Goal: Task Accomplishment & Management: Manage account settings

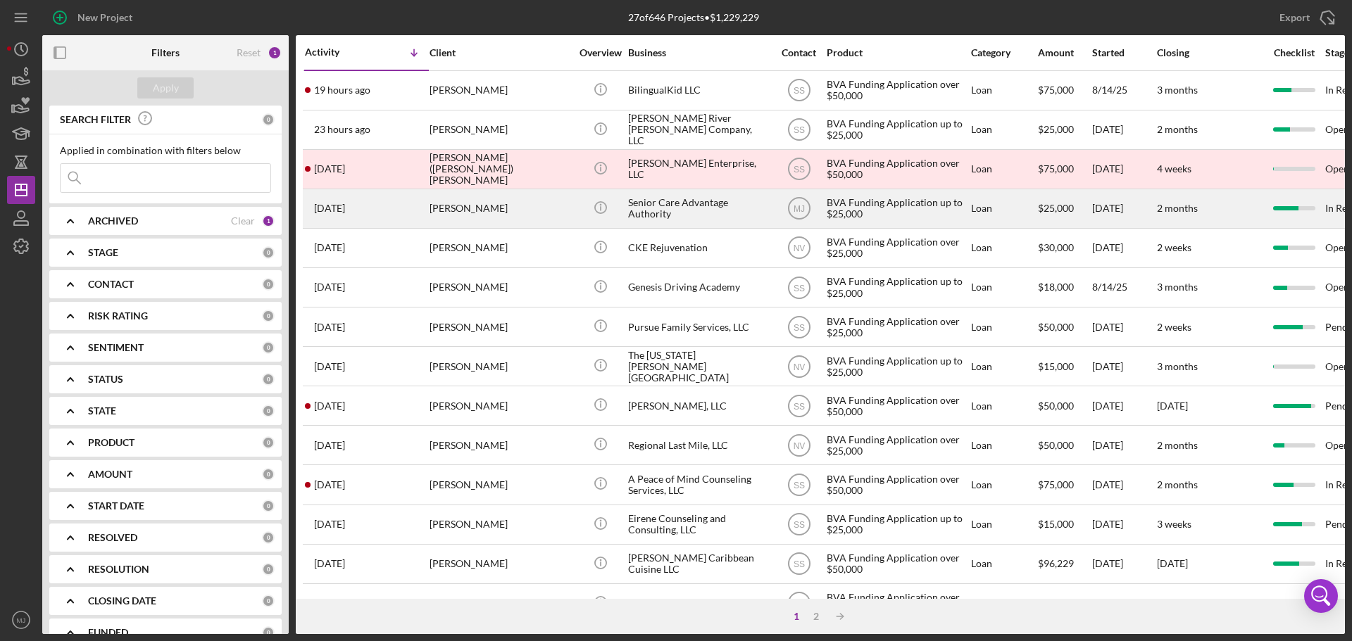
click at [682, 209] on div "Senior Care Advantage Authority" at bounding box center [698, 208] width 141 height 37
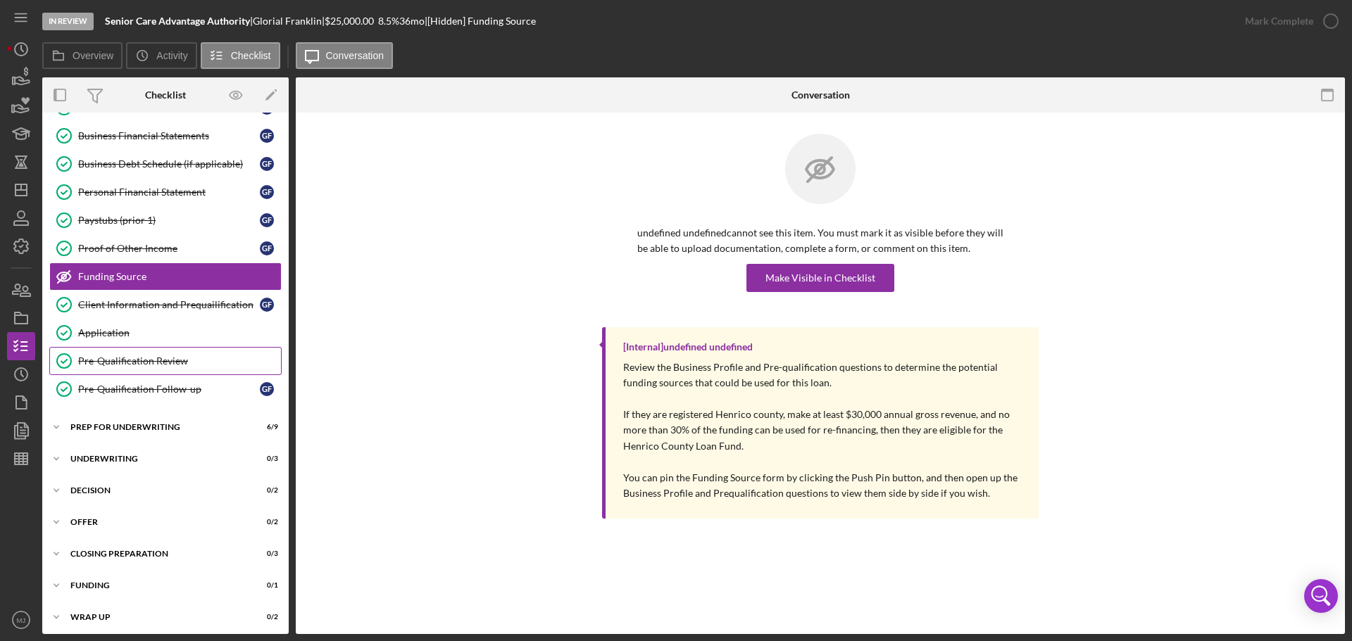
scroll to position [180, 0]
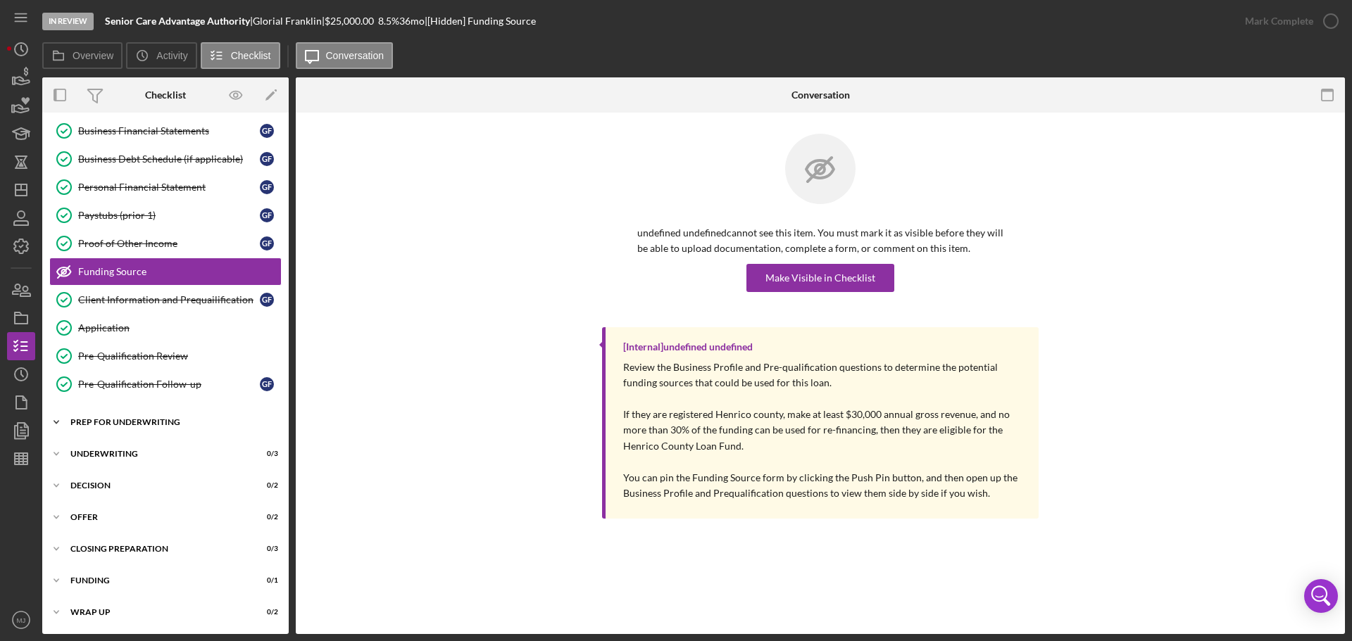
click at [96, 422] on div "Prep for Underwriting" at bounding box center [170, 422] width 201 height 8
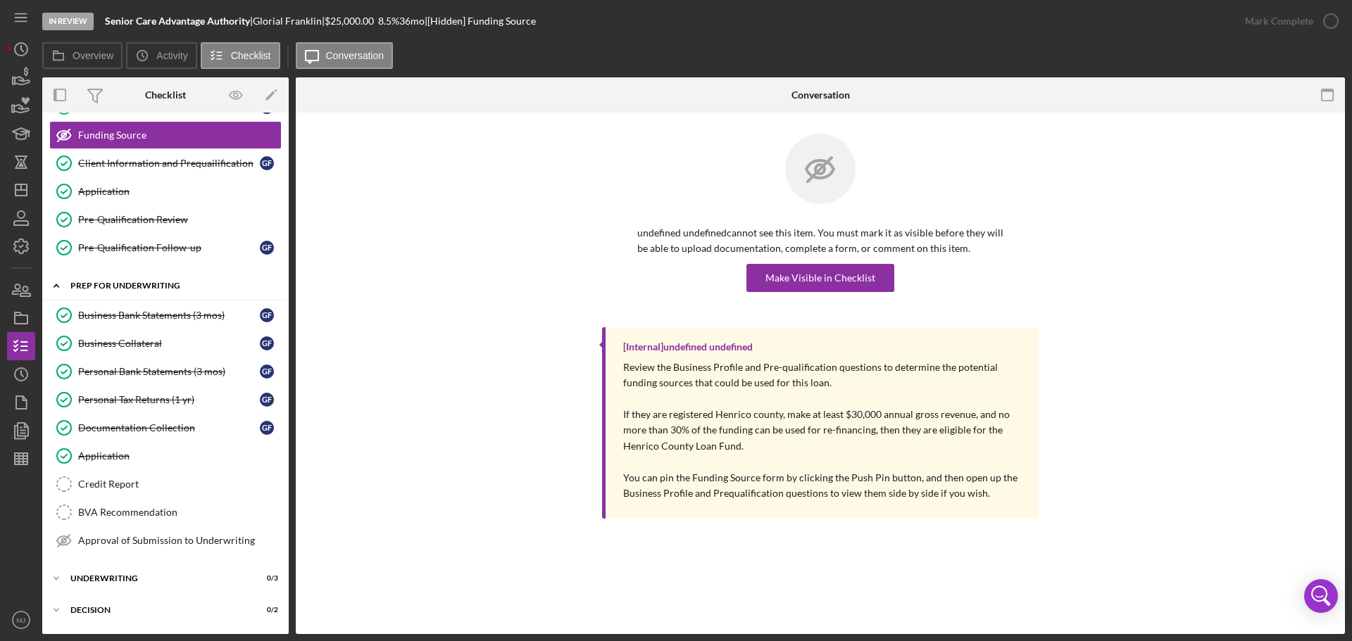
scroll to position [391, 0]
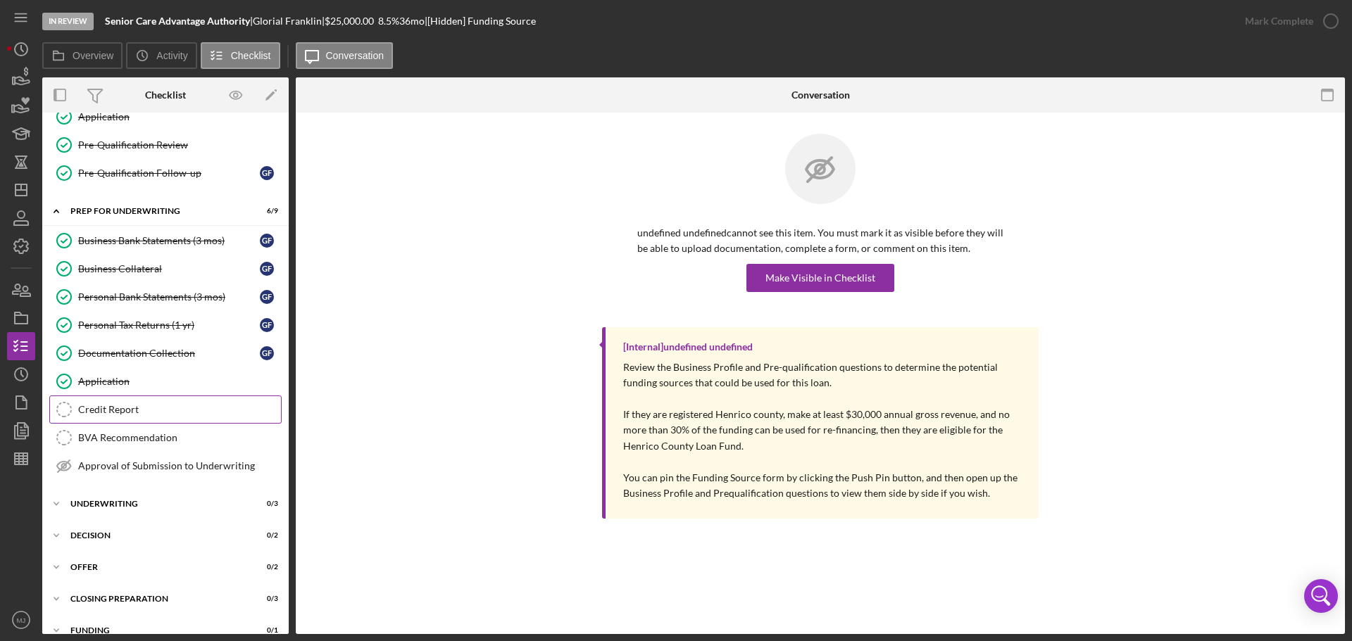
click at [103, 401] on link "Credit Report Credit Report" at bounding box center [165, 410] width 232 height 28
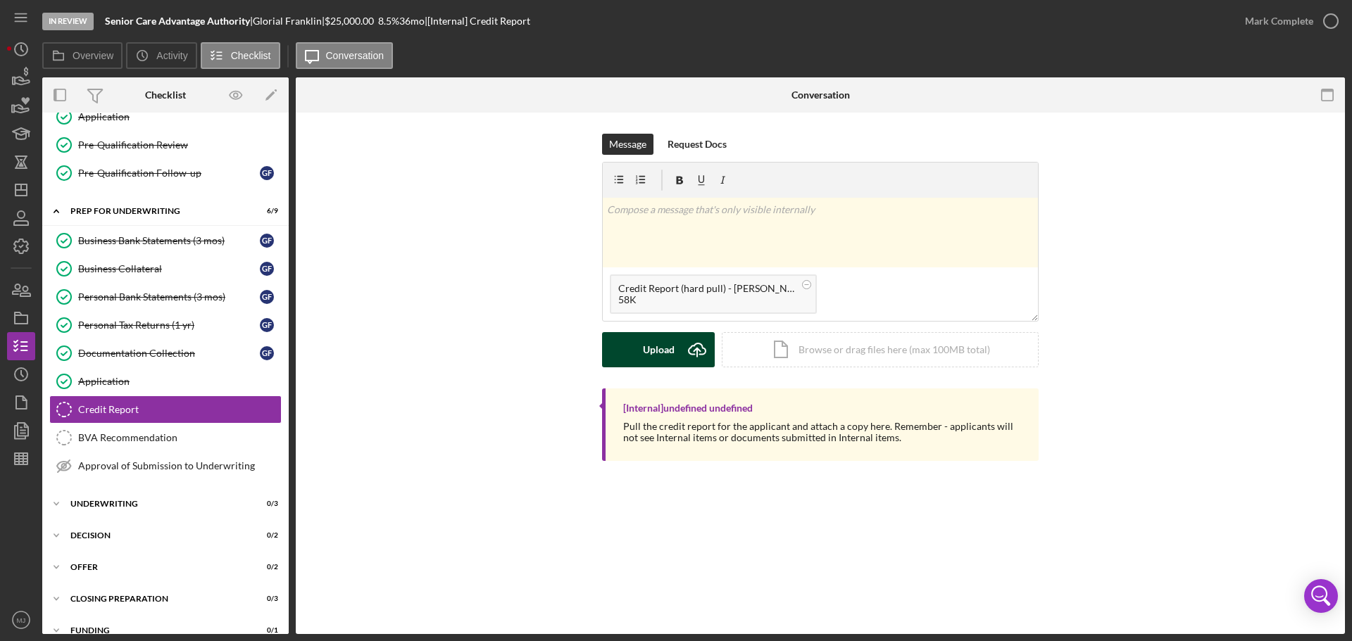
click at [658, 346] on div "Upload" at bounding box center [659, 349] width 32 height 35
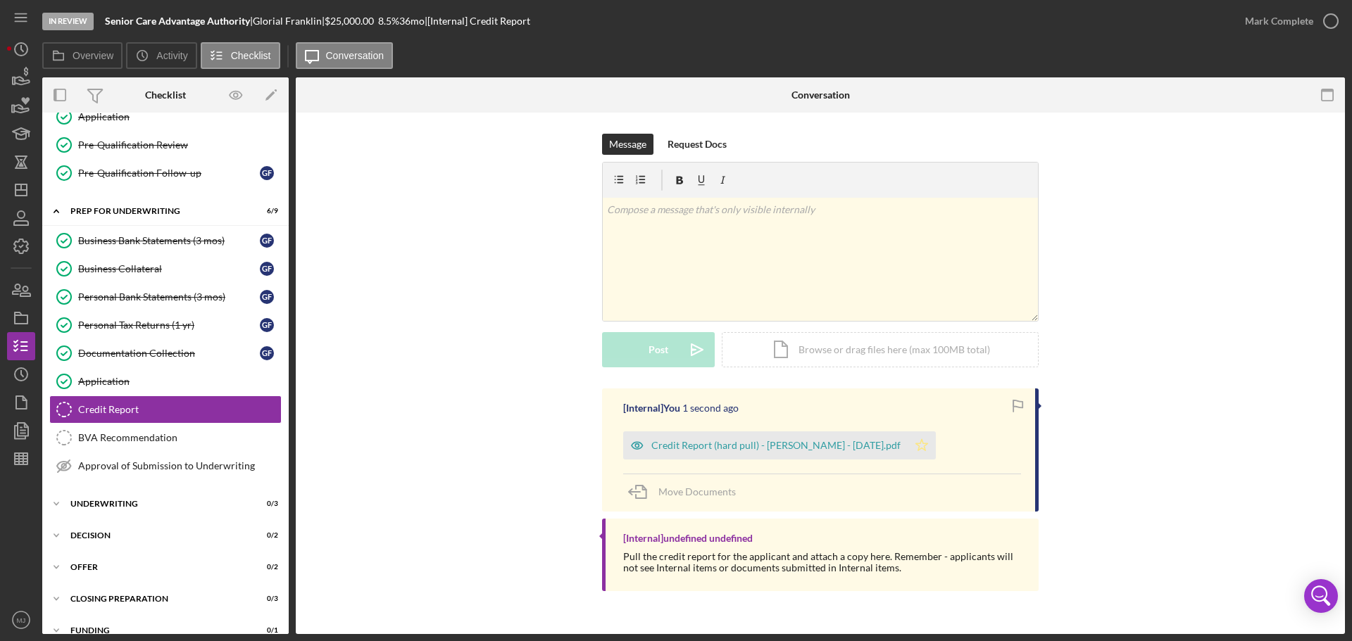
click at [920, 445] on icon "Icon/Star" at bounding box center [921, 446] width 28 height 28
click at [113, 363] on link "Documentation Collection Documentation Collection G F" at bounding box center [165, 353] width 232 height 28
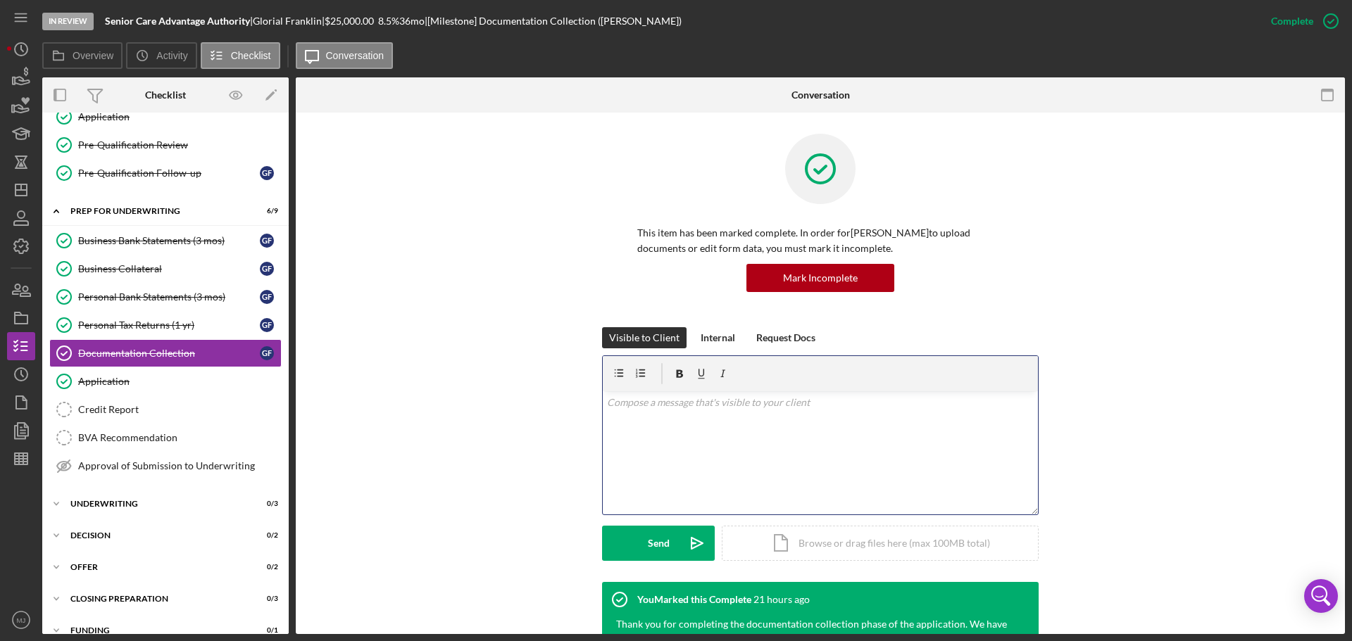
click at [738, 428] on div "v Color teal Color pink Remove color Add row above Add row below Add column bef…" at bounding box center [820, 452] width 435 height 123
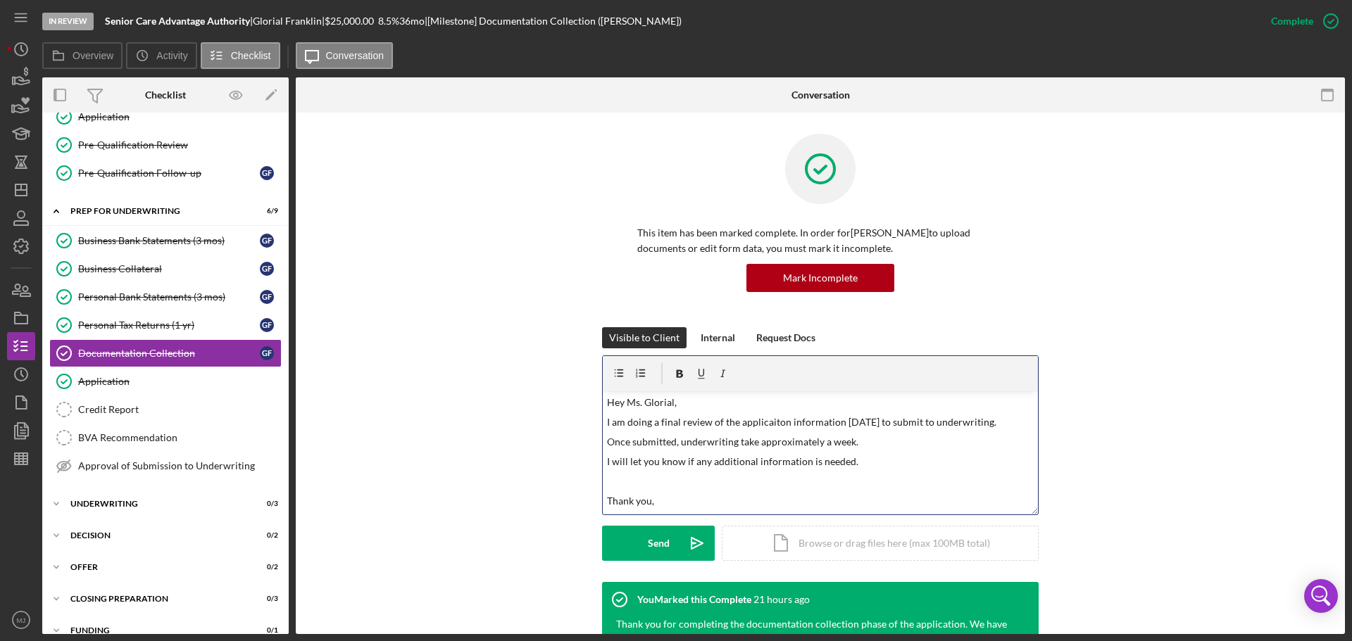
click at [761, 427] on p "I am doing a final review of the applicaiton information [DATE] to submit to un…" at bounding box center [820, 422] width 427 height 15
click at [641, 547] on button "Send Icon/icon-invite-send" at bounding box center [658, 543] width 113 height 35
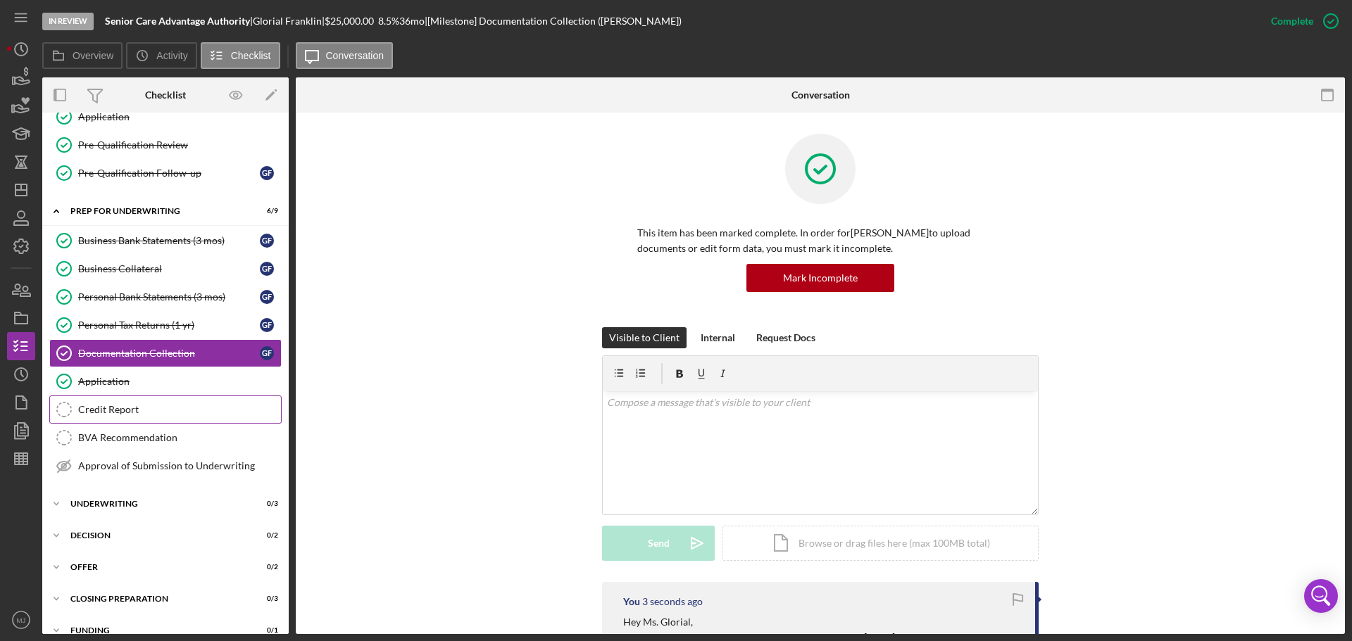
click at [103, 405] on div "Credit Report" at bounding box center [179, 409] width 203 height 11
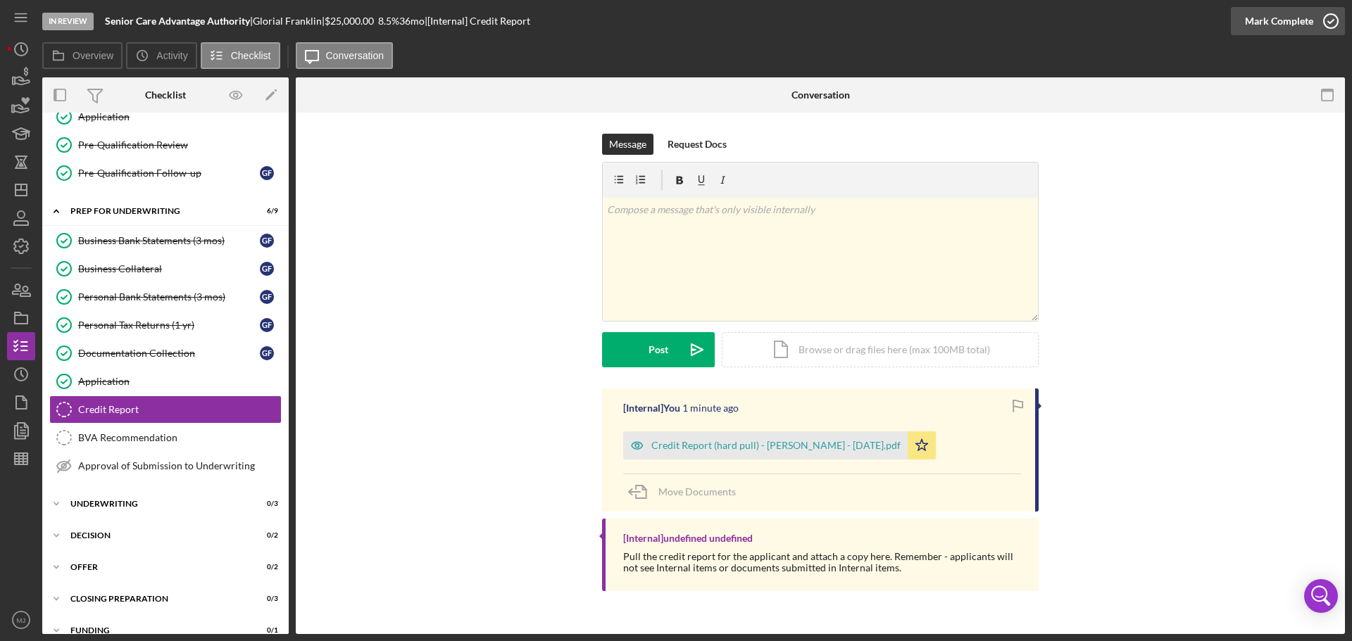
click at [1295, 23] on div "Mark Complete" at bounding box center [1279, 21] width 68 height 28
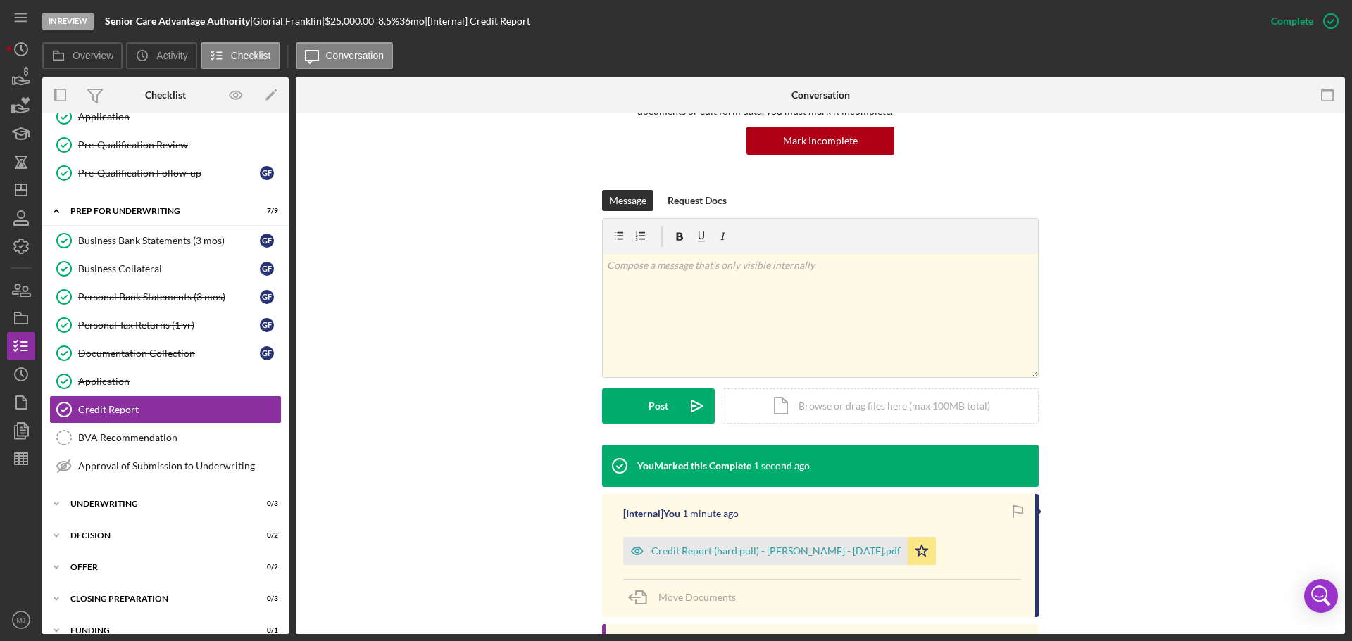
scroll to position [141, 0]
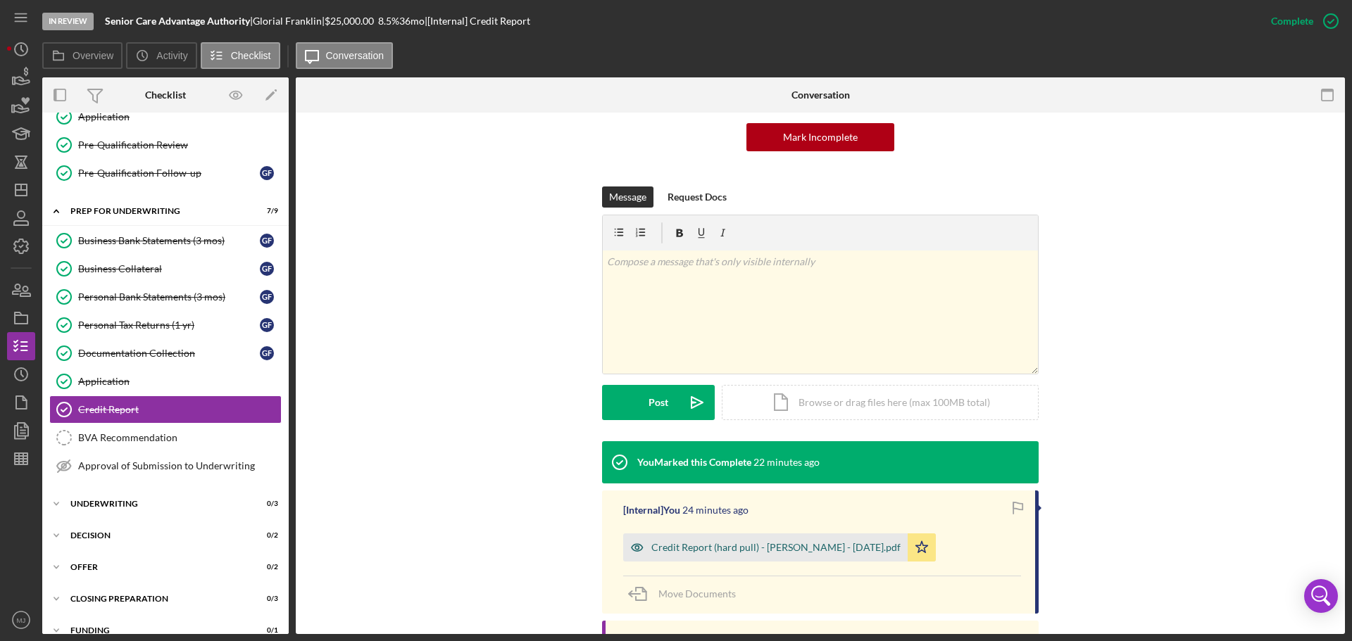
click at [733, 549] on div "Credit Report (hard pull) - [PERSON_NAME] - [DATE].pdf" at bounding box center [775, 547] width 249 height 11
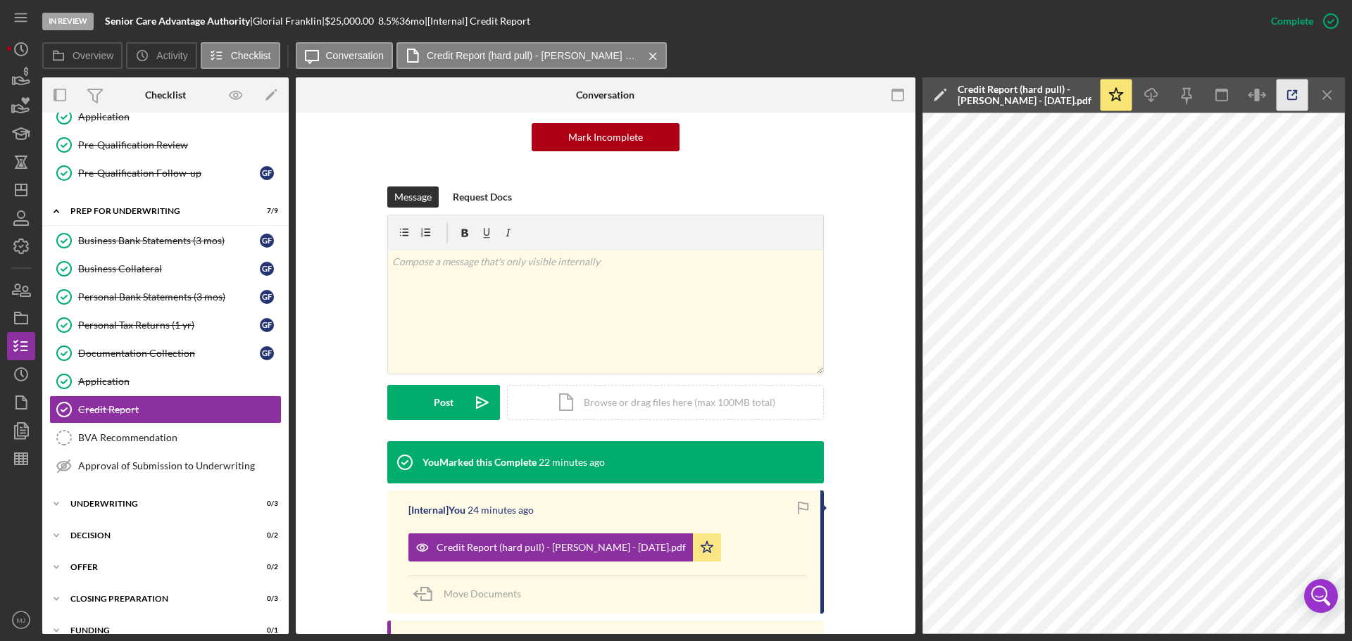
click at [1297, 93] on icon "button" at bounding box center [1292, 96] width 32 height 32
click at [18, 206] on icon "button" at bounding box center [21, 218] width 35 height 35
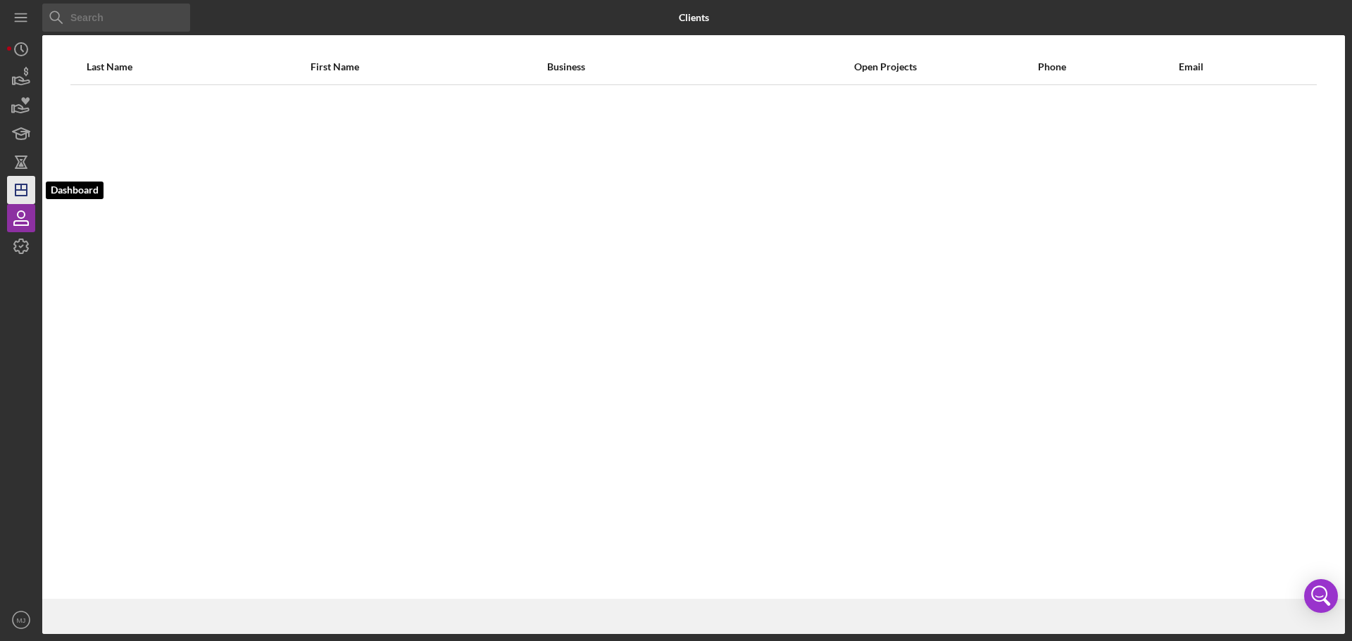
click at [13, 189] on icon "Icon/Dashboard" at bounding box center [21, 189] width 35 height 35
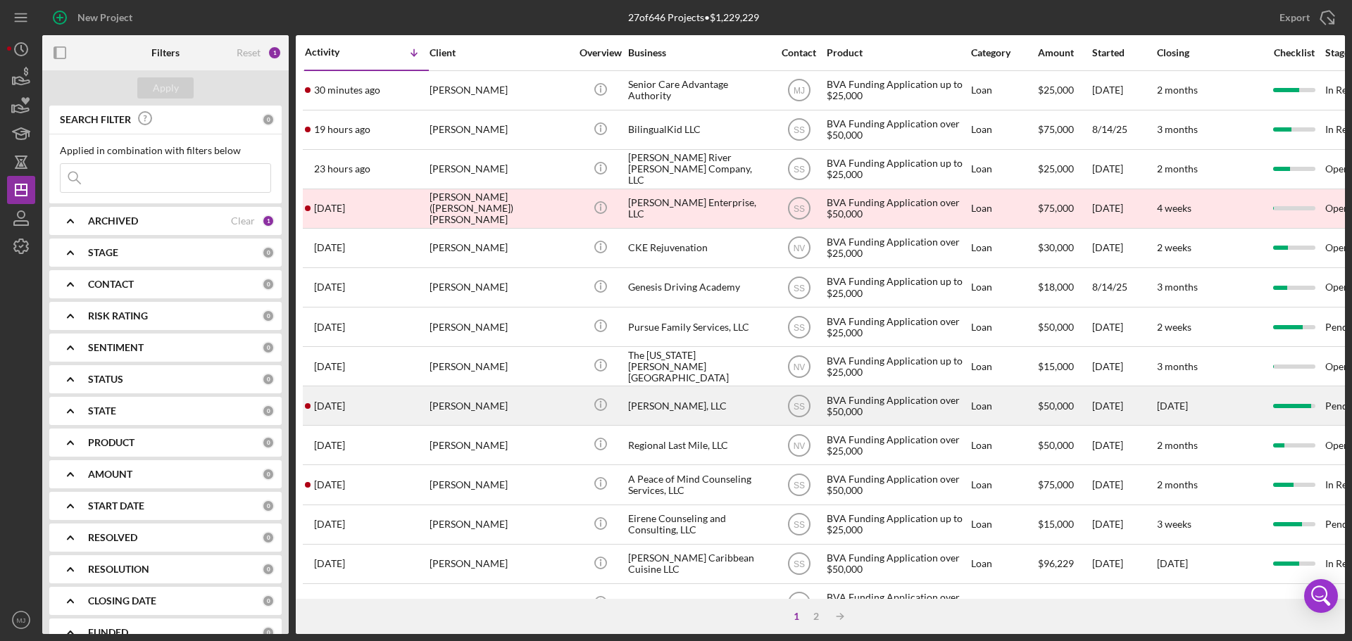
click at [643, 408] on div "[PERSON_NAME], LLC" at bounding box center [698, 405] width 141 height 37
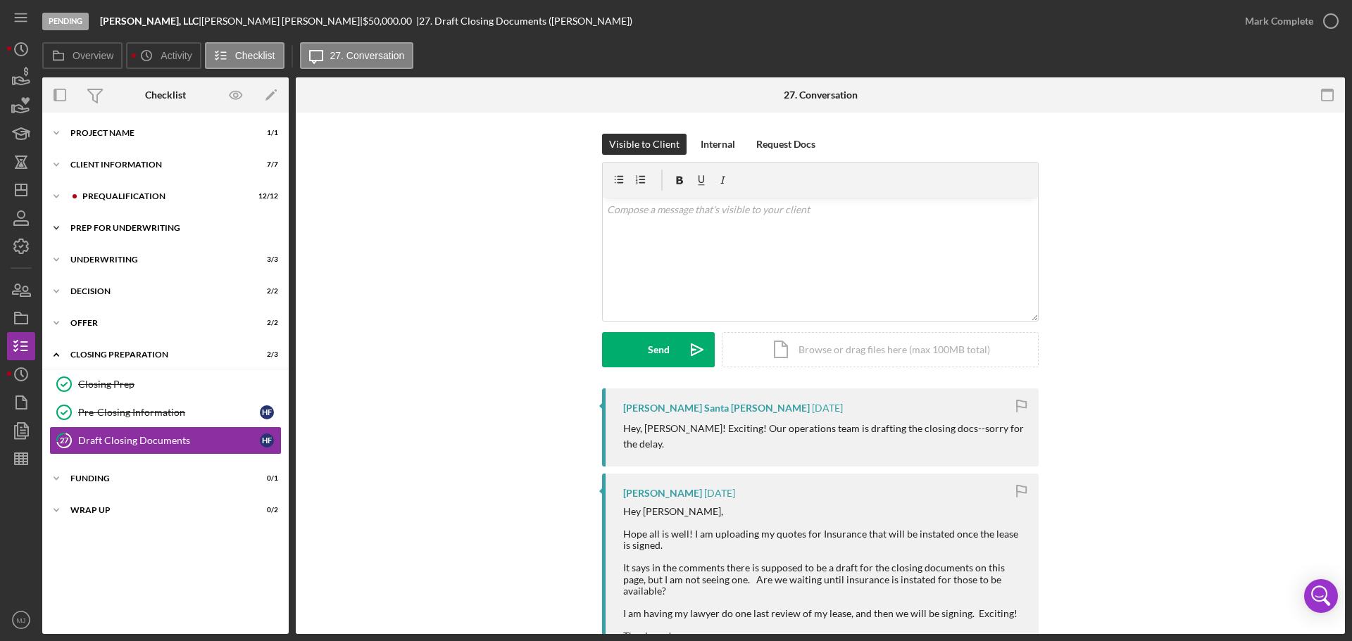
click at [90, 229] on div "Prep for Underwriting" at bounding box center [170, 228] width 201 height 8
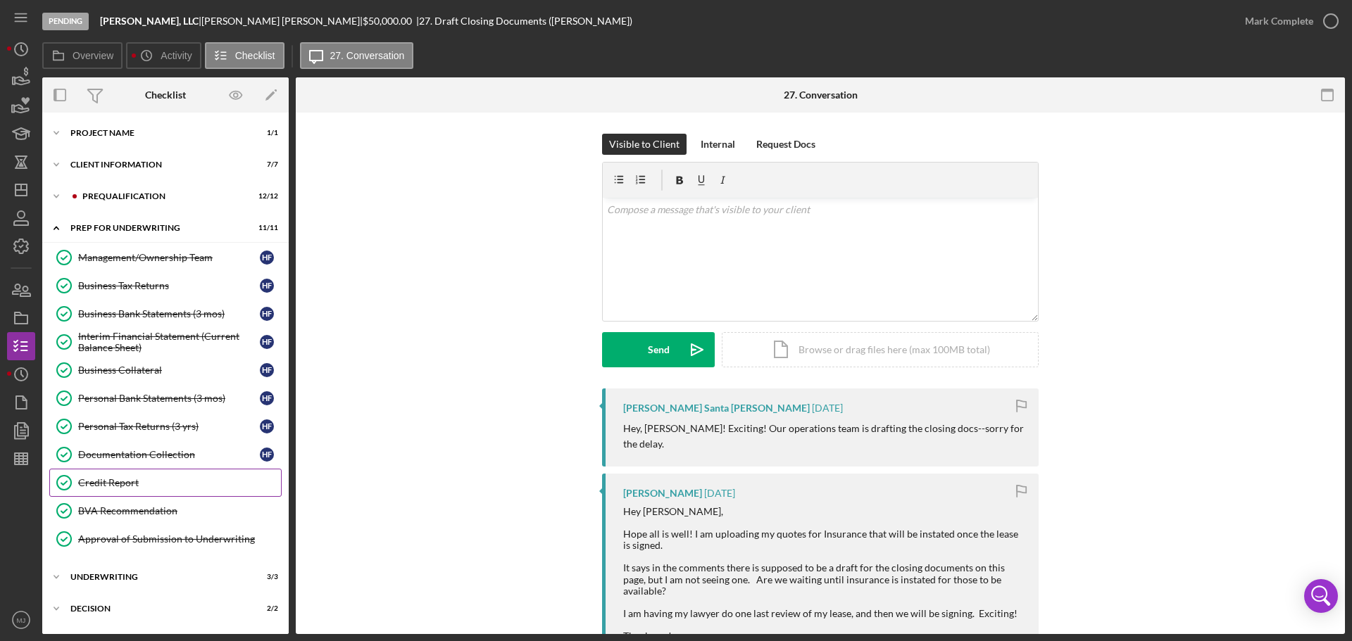
click at [108, 481] on div "Credit Report" at bounding box center [179, 482] width 203 height 11
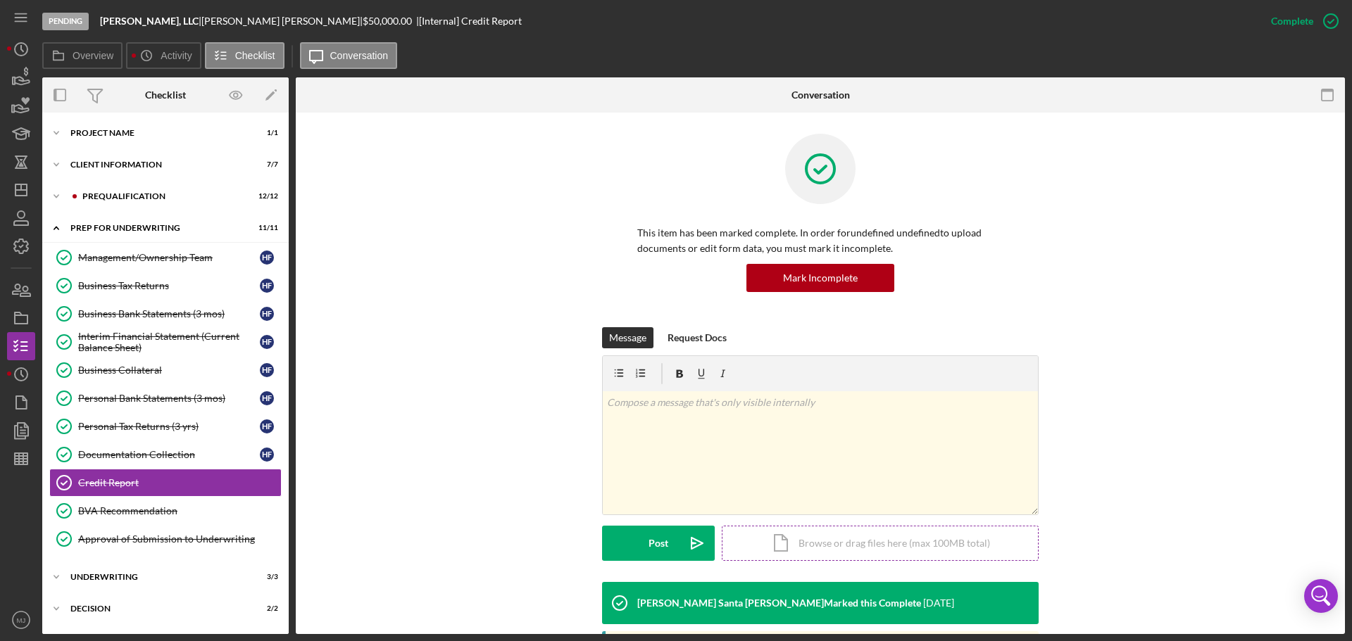
scroll to position [211, 0]
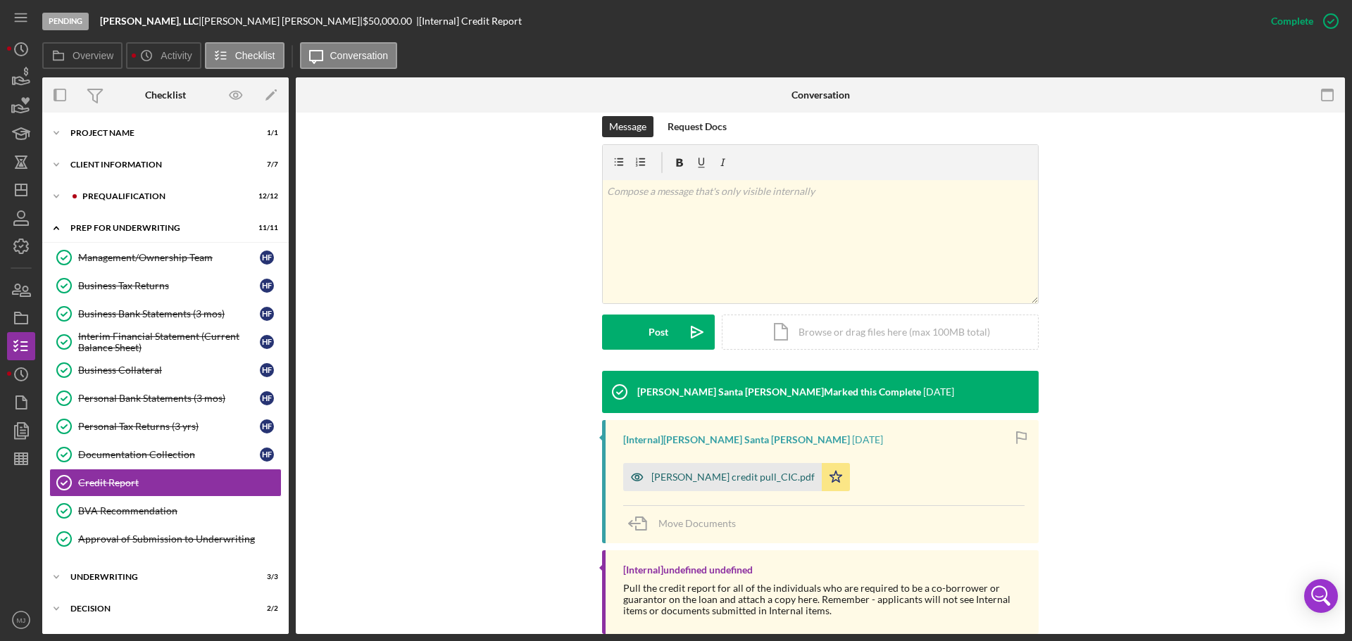
click at [752, 480] on div "[PERSON_NAME] credit pull_CIC.pdf" at bounding box center [732, 477] width 163 height 11
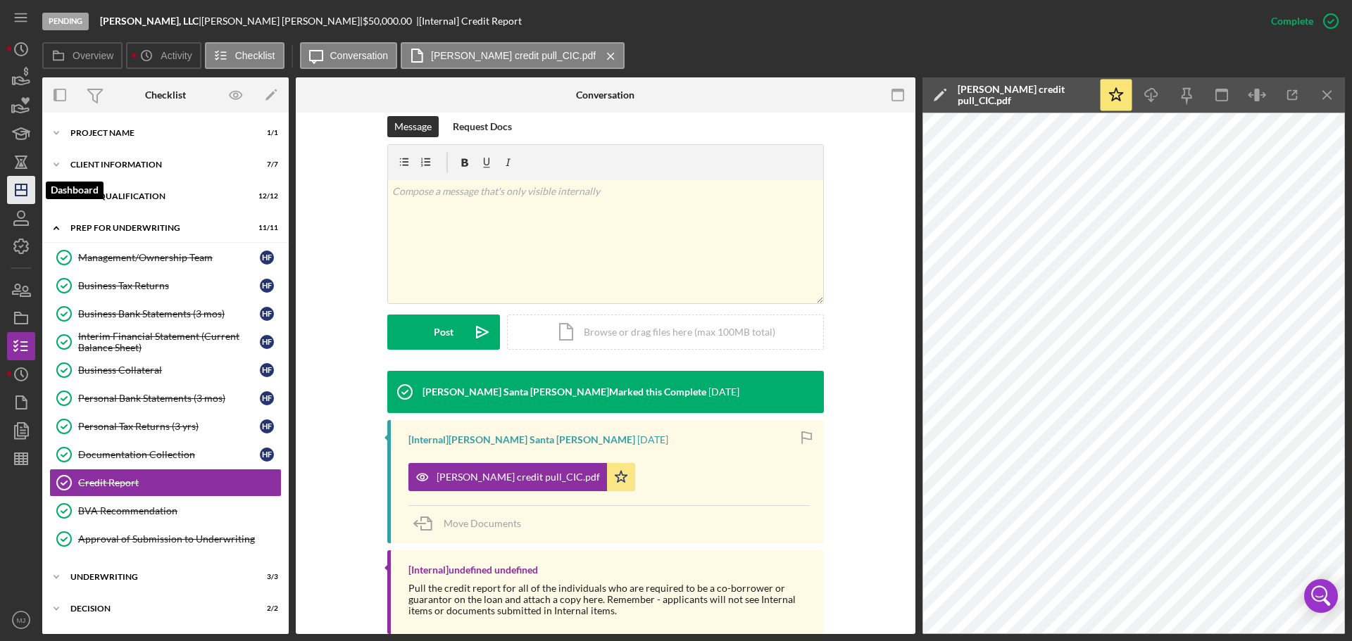
click at [18, 184] on polygon "button" at bounding box center [20, 189] width 11 height 11
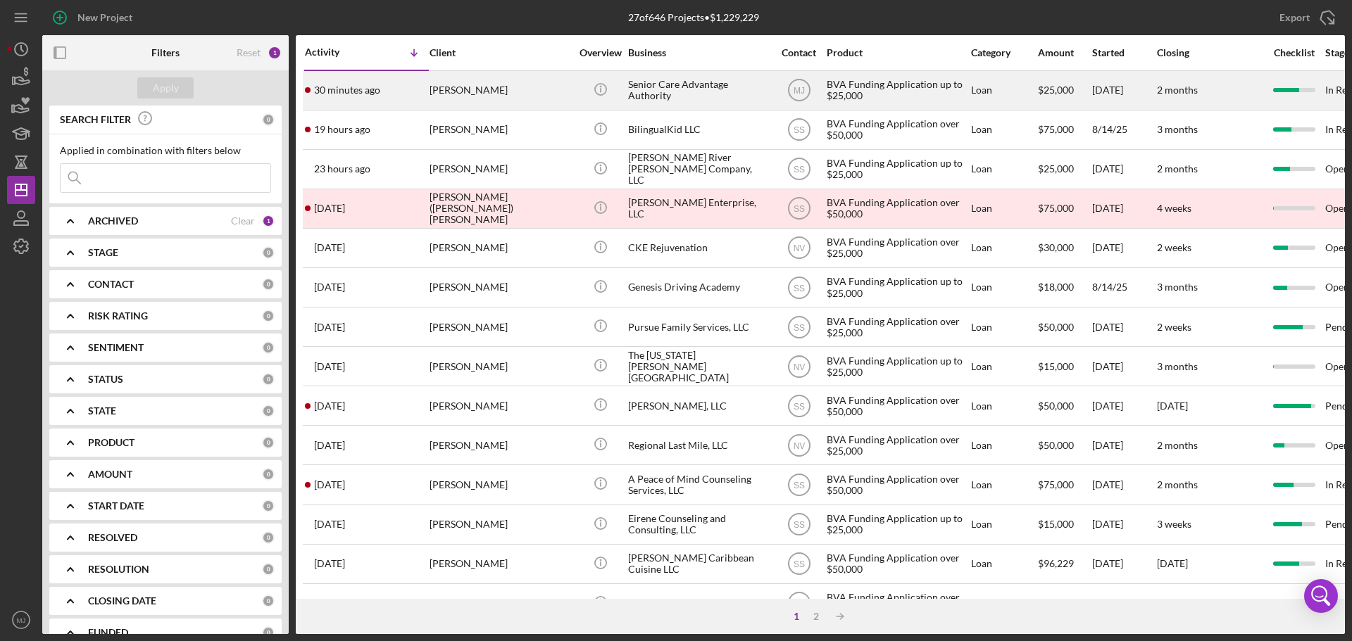
click at [687, 92] on div "Senior Care Advantage Authority" at bounding box center [698, 90] width 141 height 37
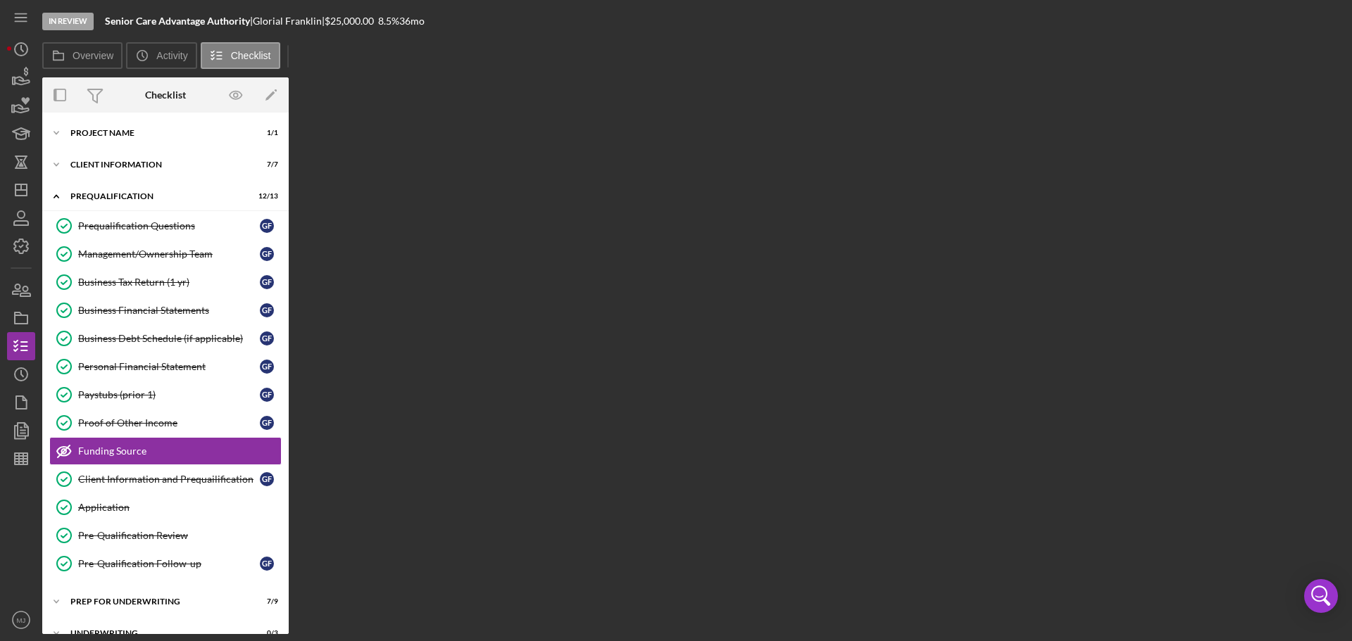
scroll to position [78, 0]
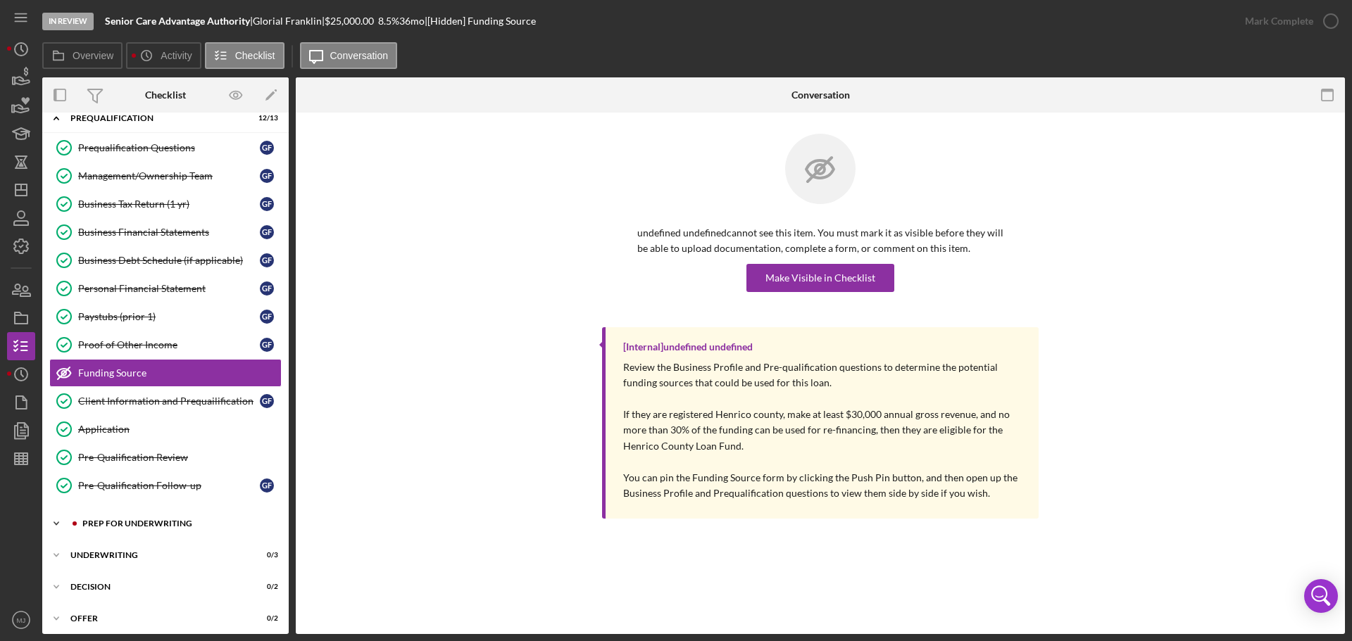
click at [128, 520] on div "Prep for Underwriting" at bounding box center [176, 524] width 189 height 8
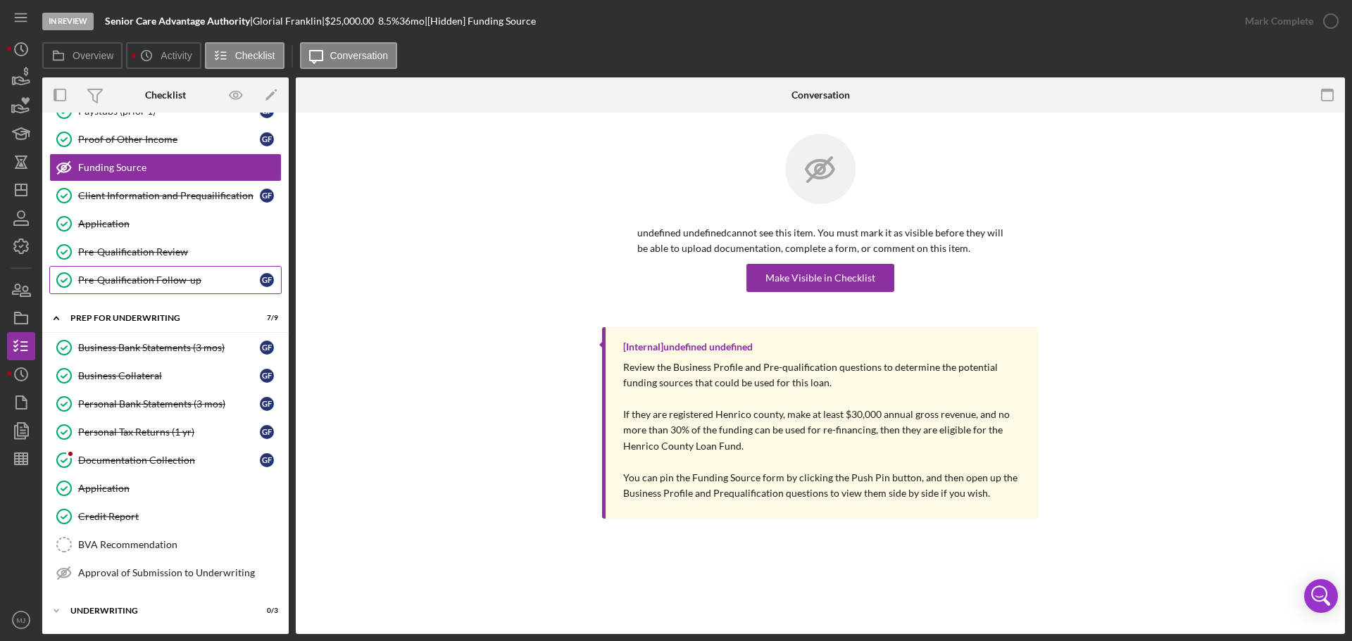
scroll to position [289, 0]
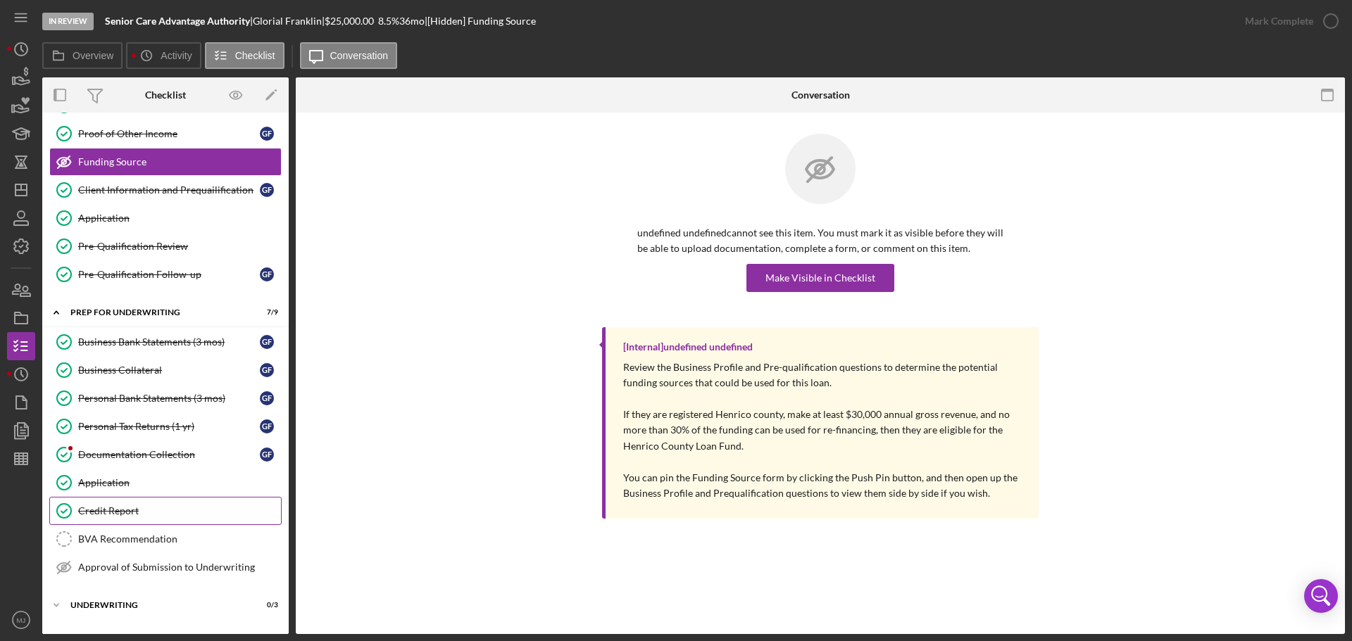
click at [132, 510] on div "Credit Report" at bounding box center [179, 510] width 203 height 11
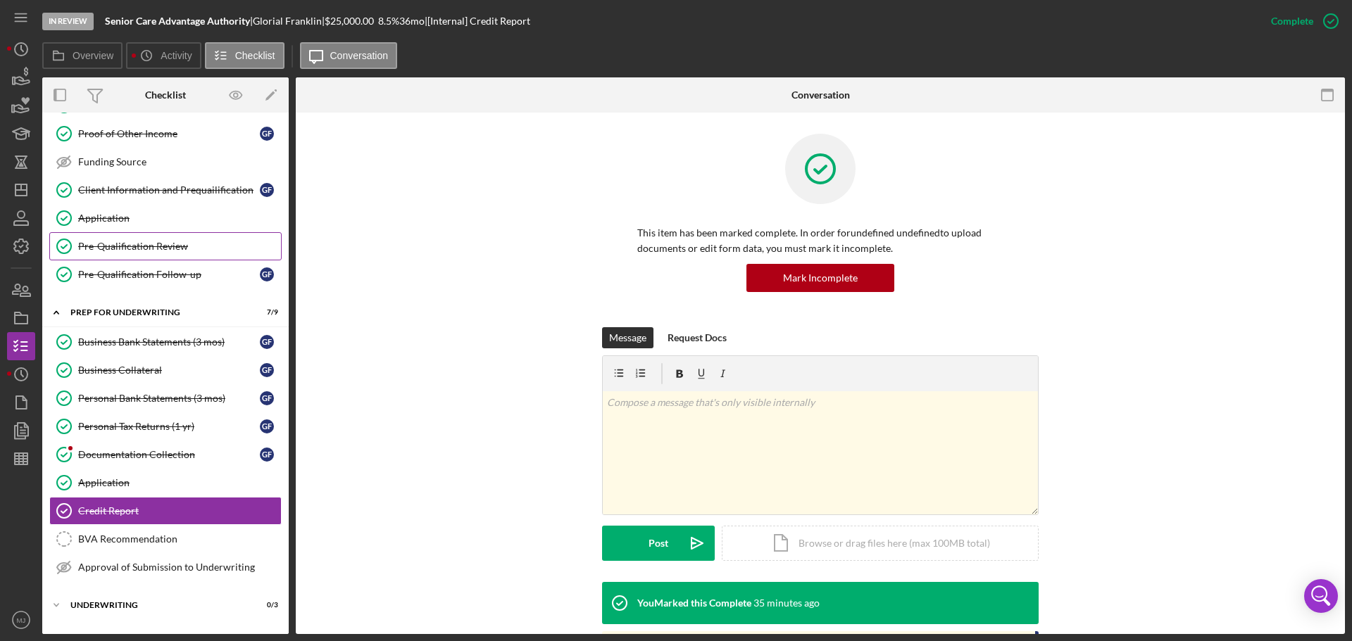
click at [108, 255] on link "Pre-Qualification Review Pre-Qualification Review" at bounding box center [165, 246] width 232 height 28
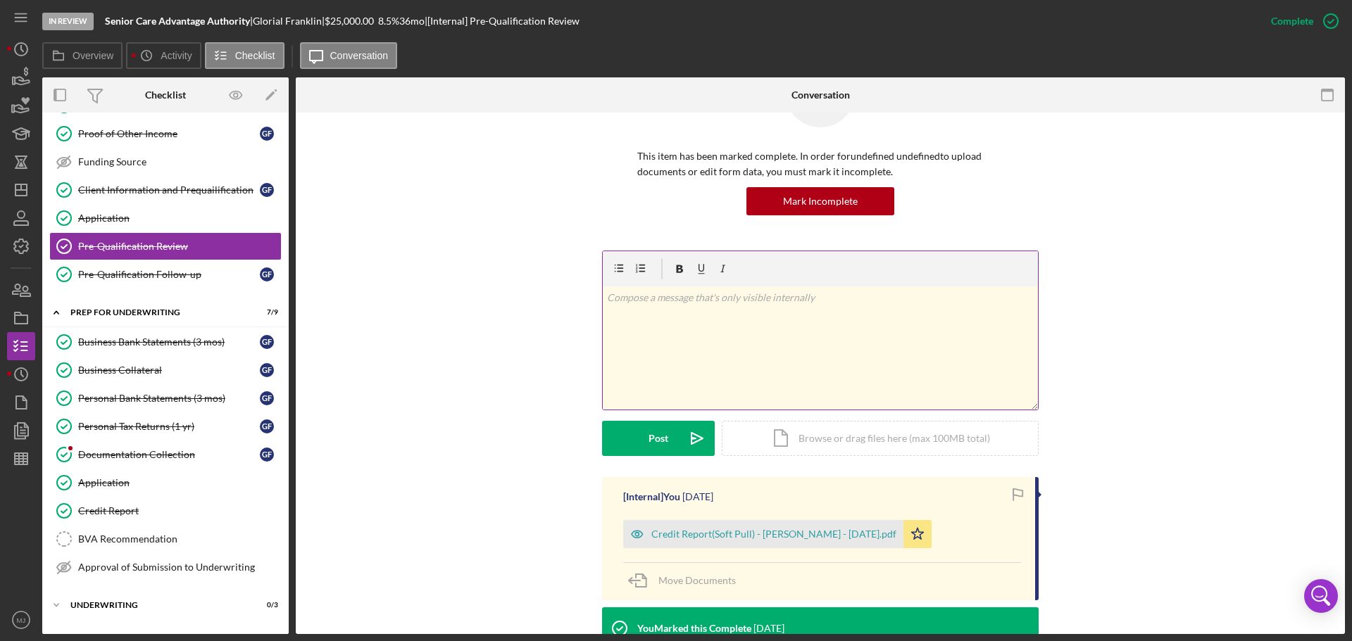
scroll to position [211, 0]
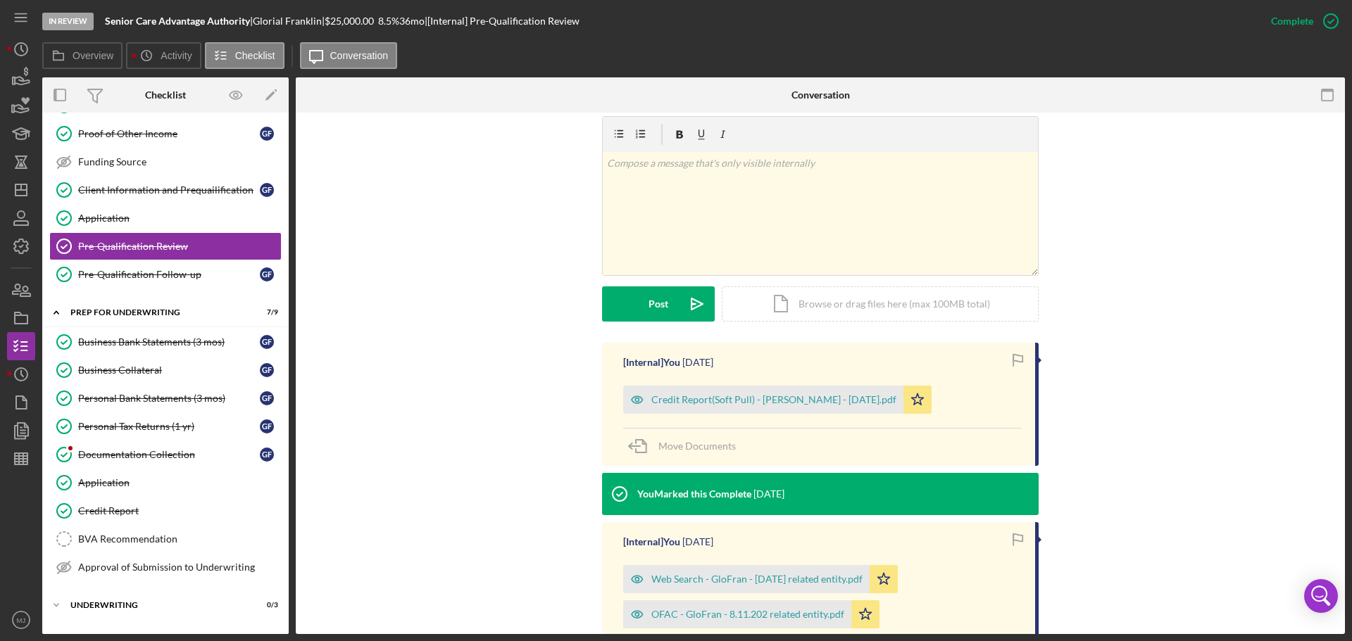
click at [781, 379] on div "Credit Report(Soft Pull) - [PERSON_NAME] - [DATE].pdf Icon/Star" at bounding box center [780, 396] width 315 height 35
click at [767, 399] on div "Credit Report(Soft Pull) - [PERSON_NAME] - [DATE].pdf" at bounding box center [773, 399] width 245 height 11
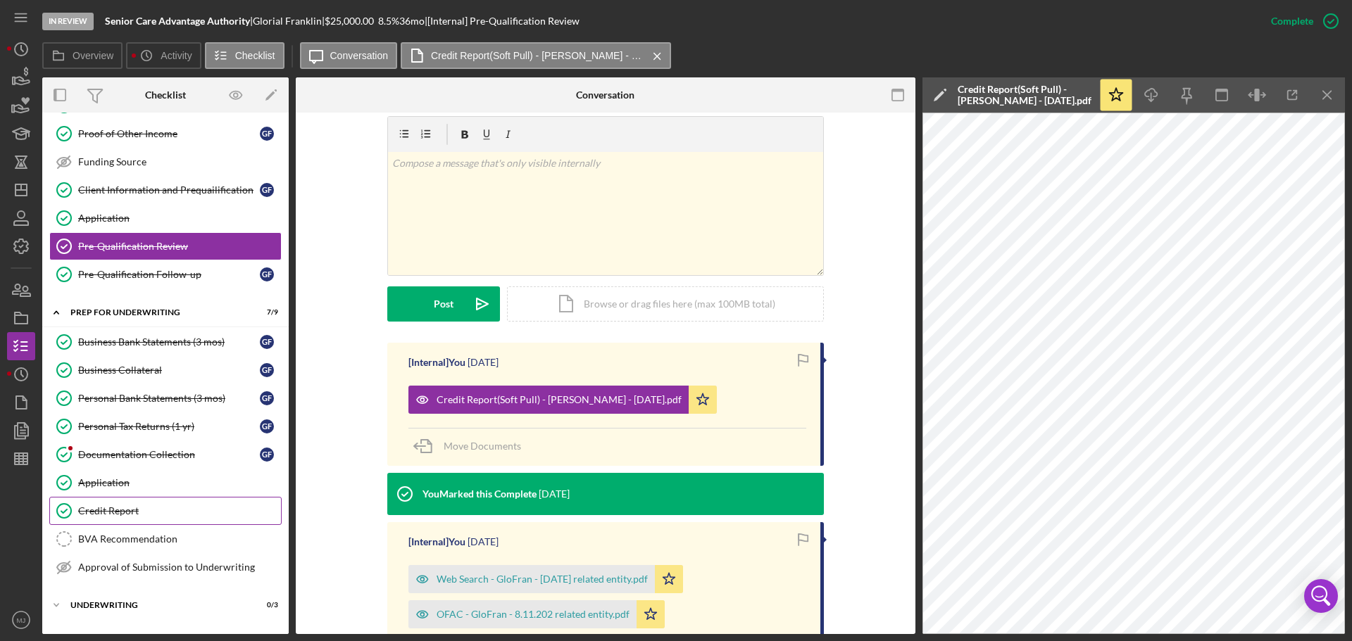
click at [101, 501] on link "Credit Report Credit Report" at bounding box center [165, 511] width 232 height 28
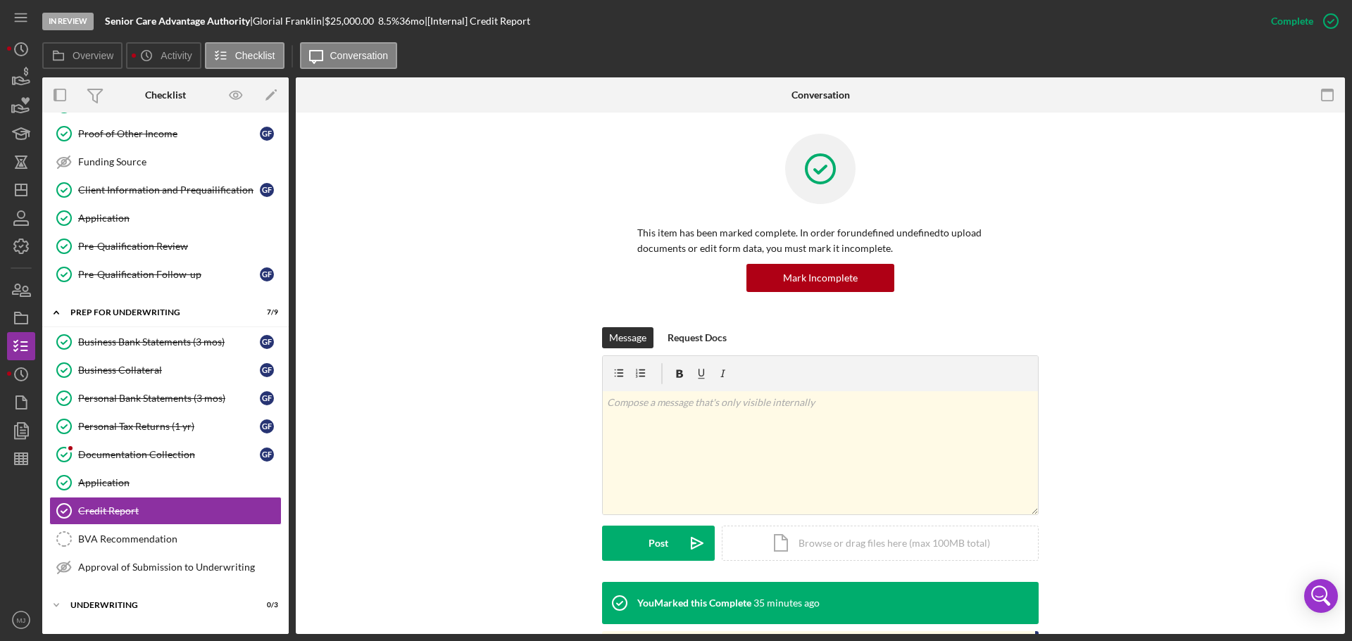
scroll to position [141, 0]
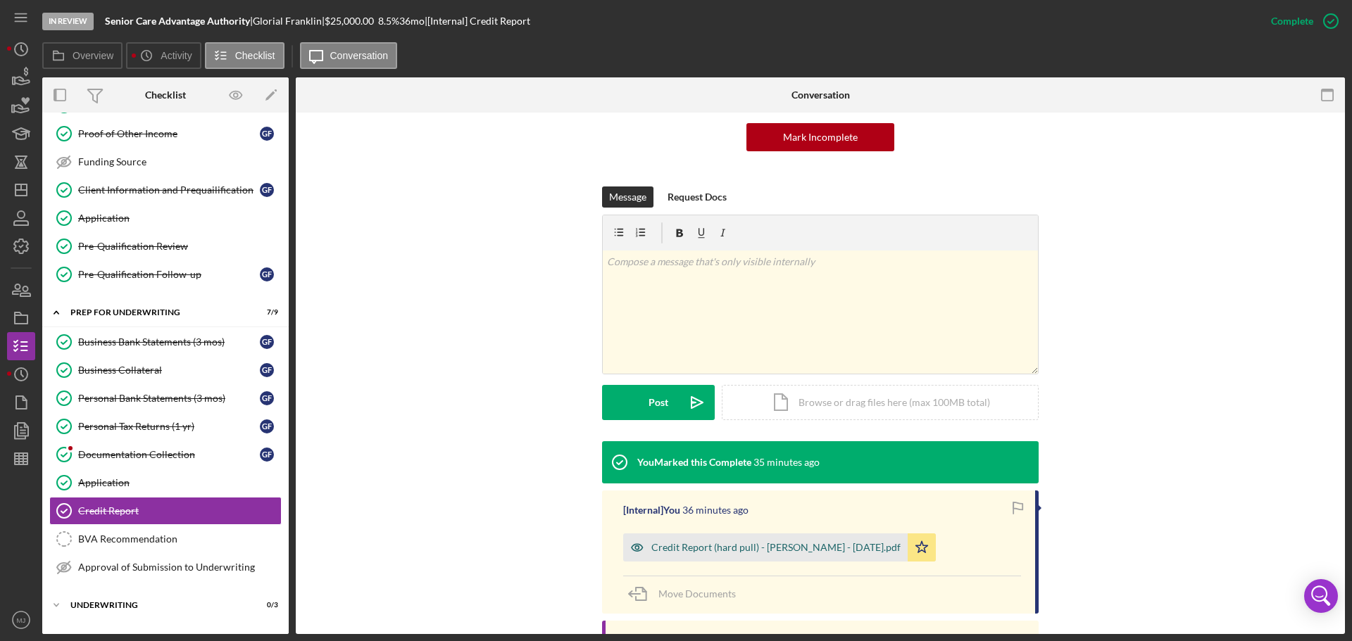
click at [693, 546] on div "Credit Report (hard pull) - [PERSON_NAME] - [DATE].pdf" at bounding box center [775, 547] width 249 height 11
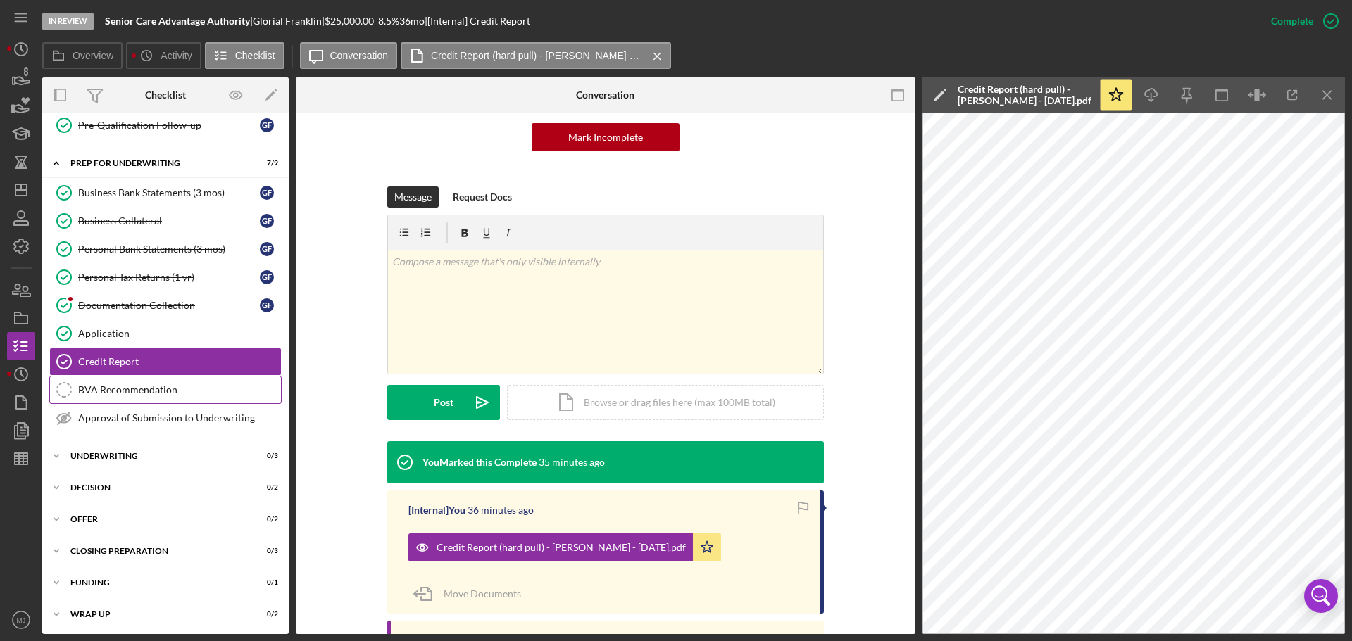
scroll to position [441, 0]
click at [113, 388] on div "BVA Recommendation" at bounding box center [179, 387] width 203 height 11
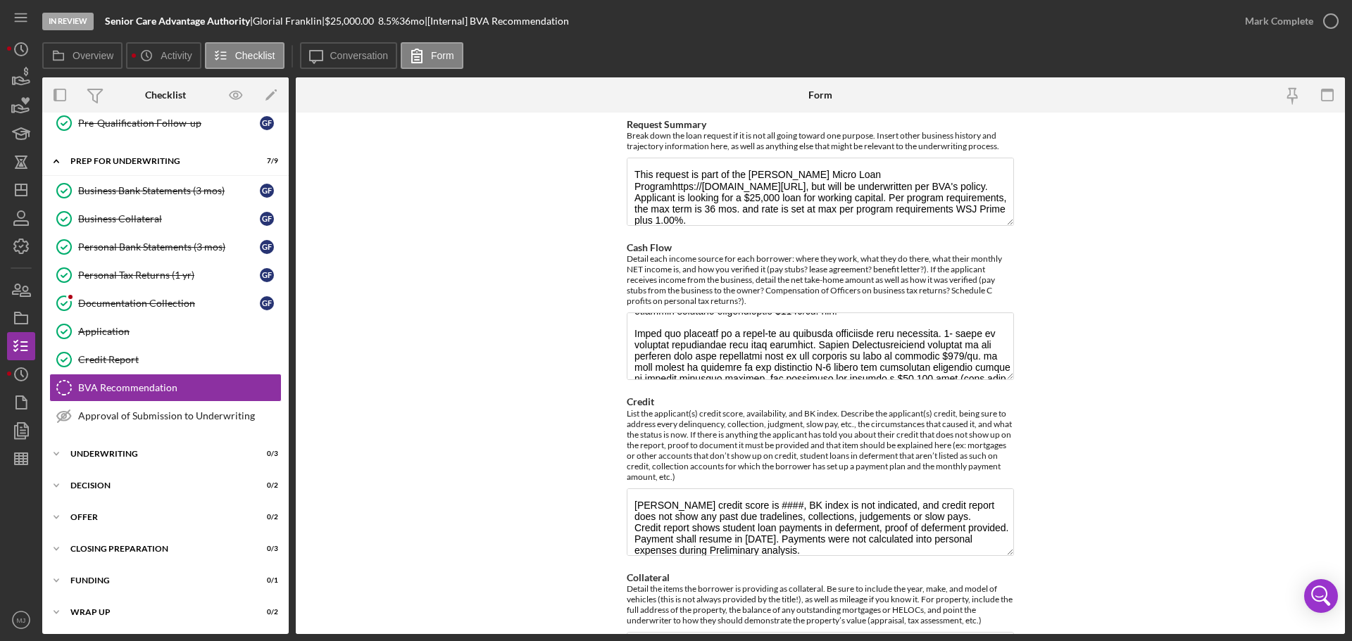
scroll to position [148, 0]
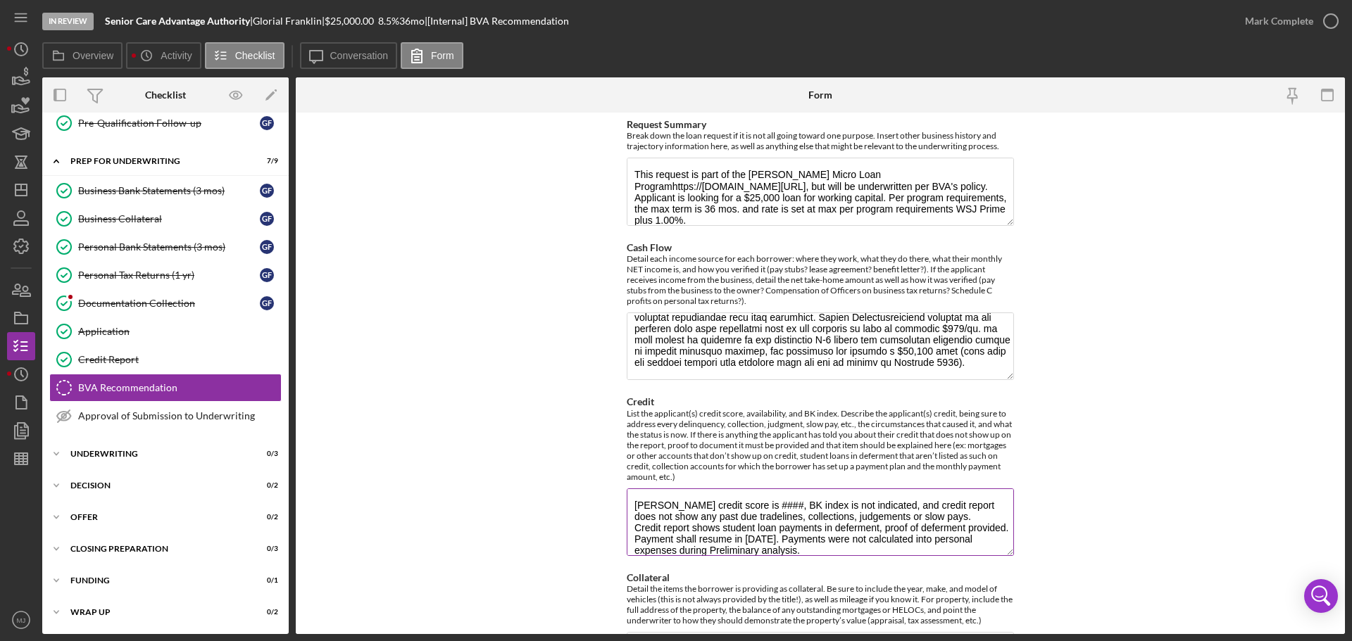
drag, startPoint x: 790, startPoint y: 505, endPoint x: 769, endPoint y: 503, distance: 21.2
click at [769, 503] on textarea "[PERSON_NAME] credit score is ####, BK index is not indicated, and credit repor…" at bounding box center [820, 523] width 387 height 68
click at [649, 512] on textarea "[PERSON_NAME] credit score is 659(Please see score from soft pull, score missin…" at bounding box center [820, 523] width 387 height 68
click at [649, 517] on textarea "[PERSON_NAME] credit score is 659(Please see score from soft pull, score missin…" at bounding box center [820, 523] width 387 height 68
click at [631, 517] on textarea "[PERSON_NAME] credit score is 659(Please see score from soft pull, score missin…" at bounding box center [820, 523] width 387 height 68
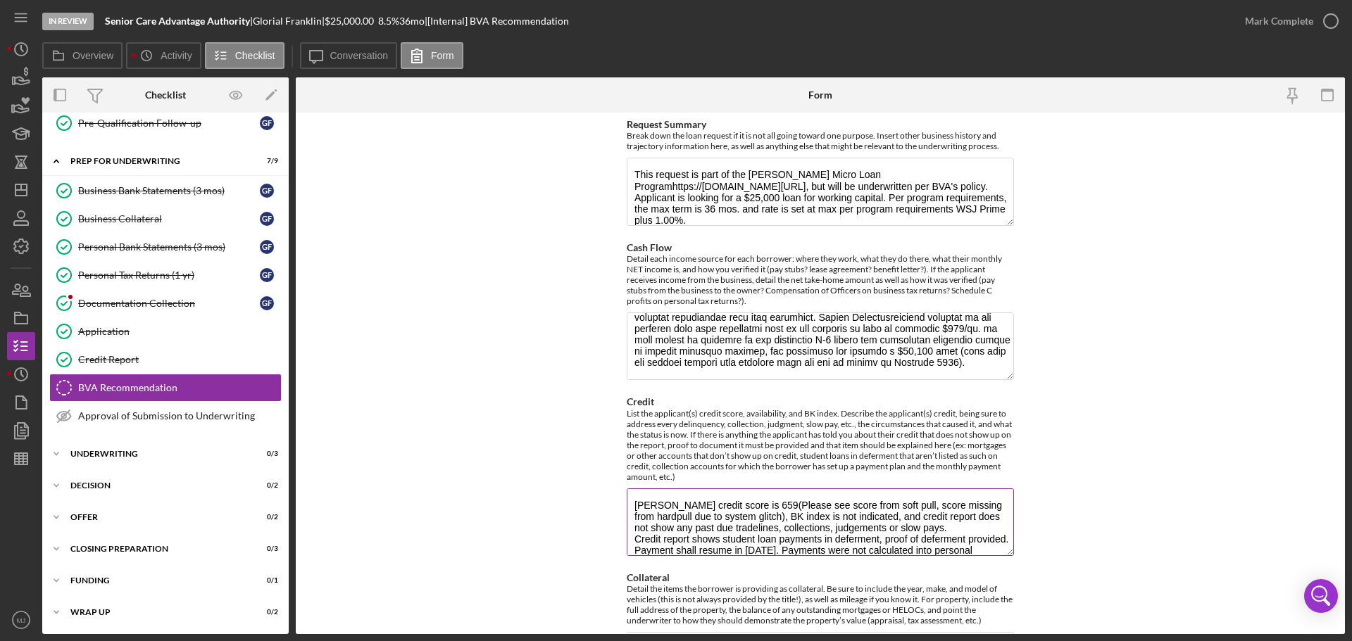
click at [676, 515] on textarea "[PERSON_NAME] credit score is 659(Please see score from soft pull, score missin…" at bounding box center [820, 523] width 387 height 68
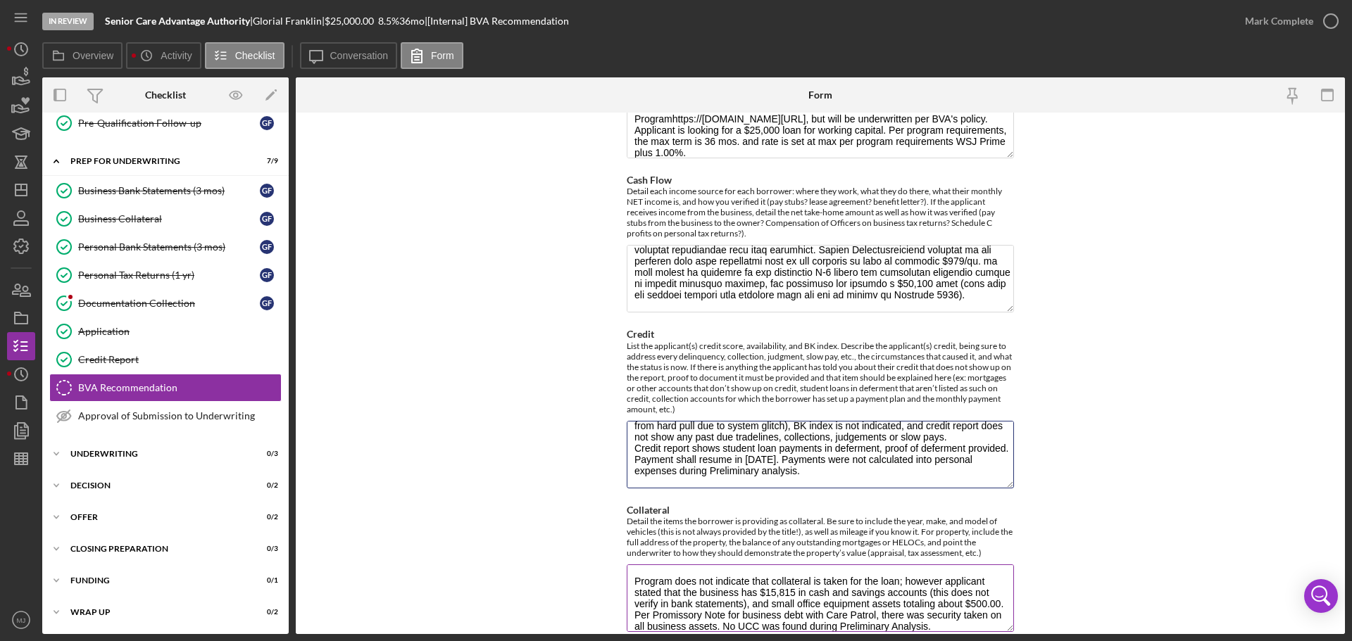
scroll to position [824, 0]
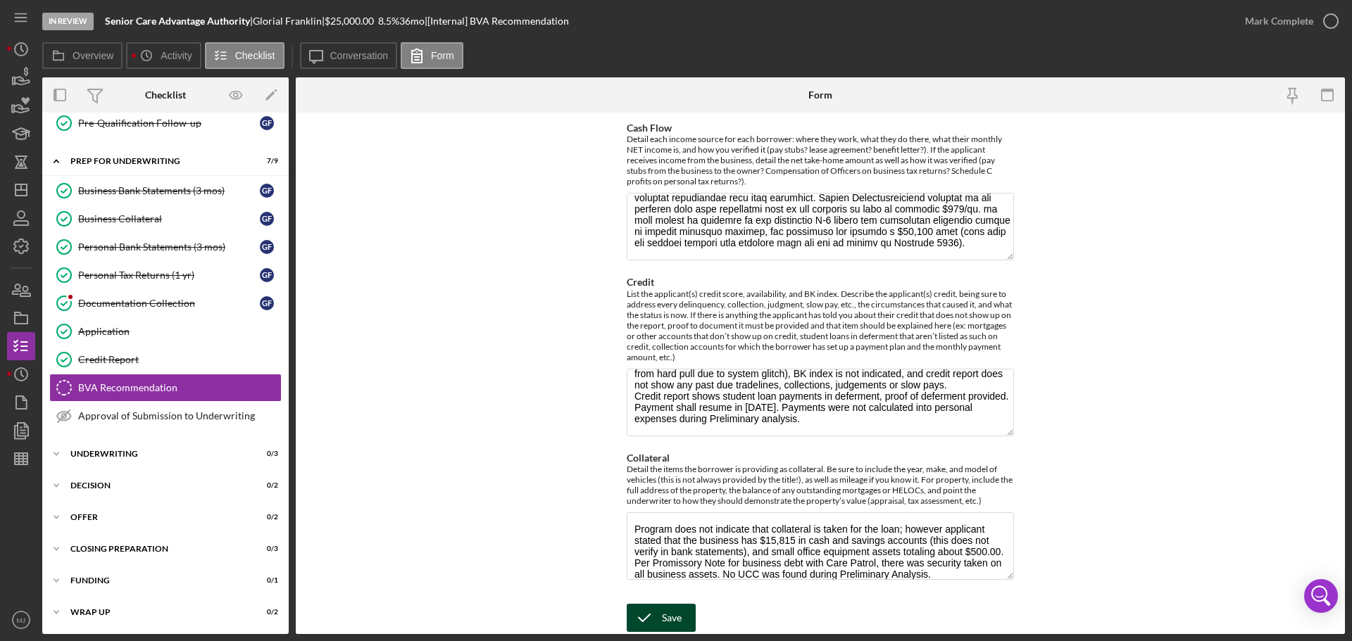
click at [670, 610] on div "Save" at bounding box center [672, 618] width 20 height 28
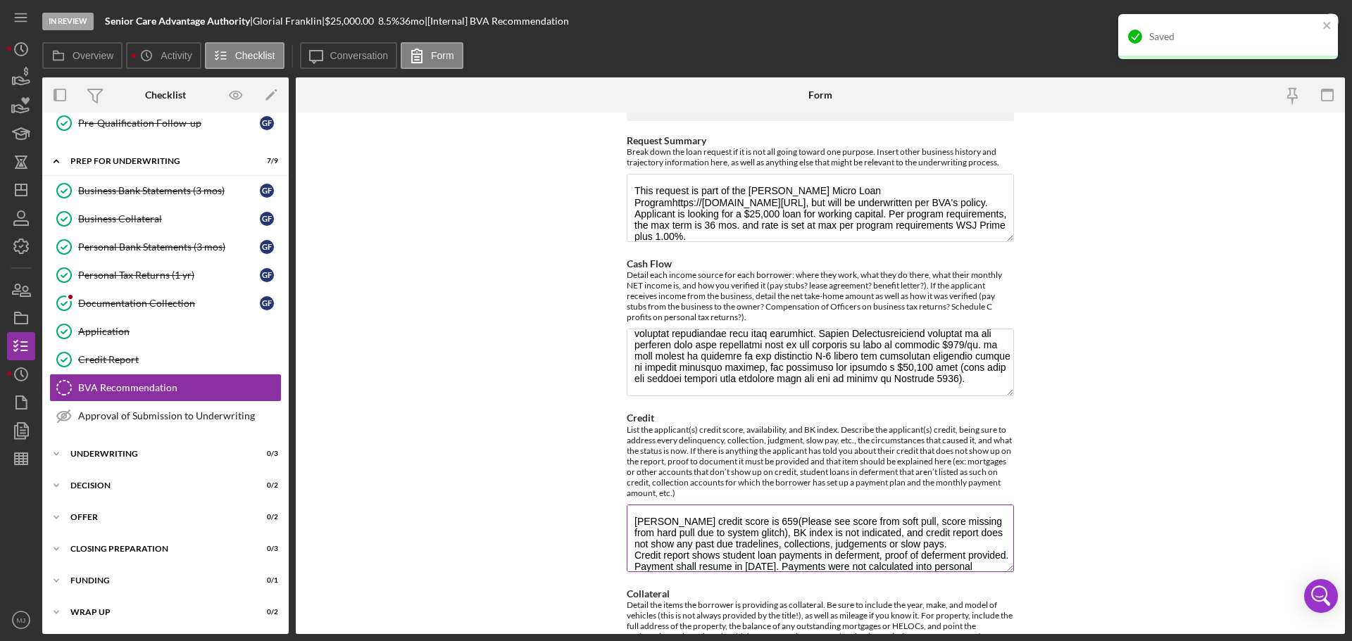
scroll to position [683, 0]
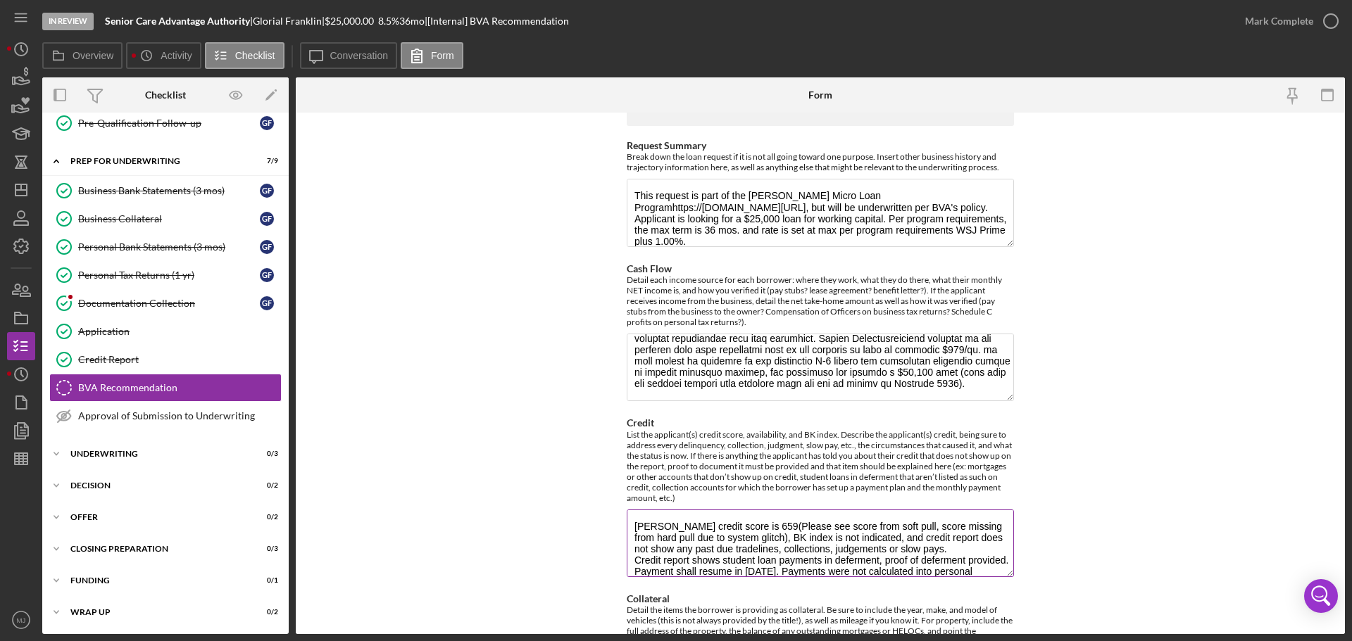
click at [792, 539] on textarea "[PERSON_NAME] credit score is 659(Please see score from soft pull, score missin…" at bounding box center [820, 544] width 387 height 68
click at [822, 538] on textarea "[PERSON_NAME] credit score is 659(Please see score from soft pull, score missin…" at bounding box center [820, 544] width 387 height 68
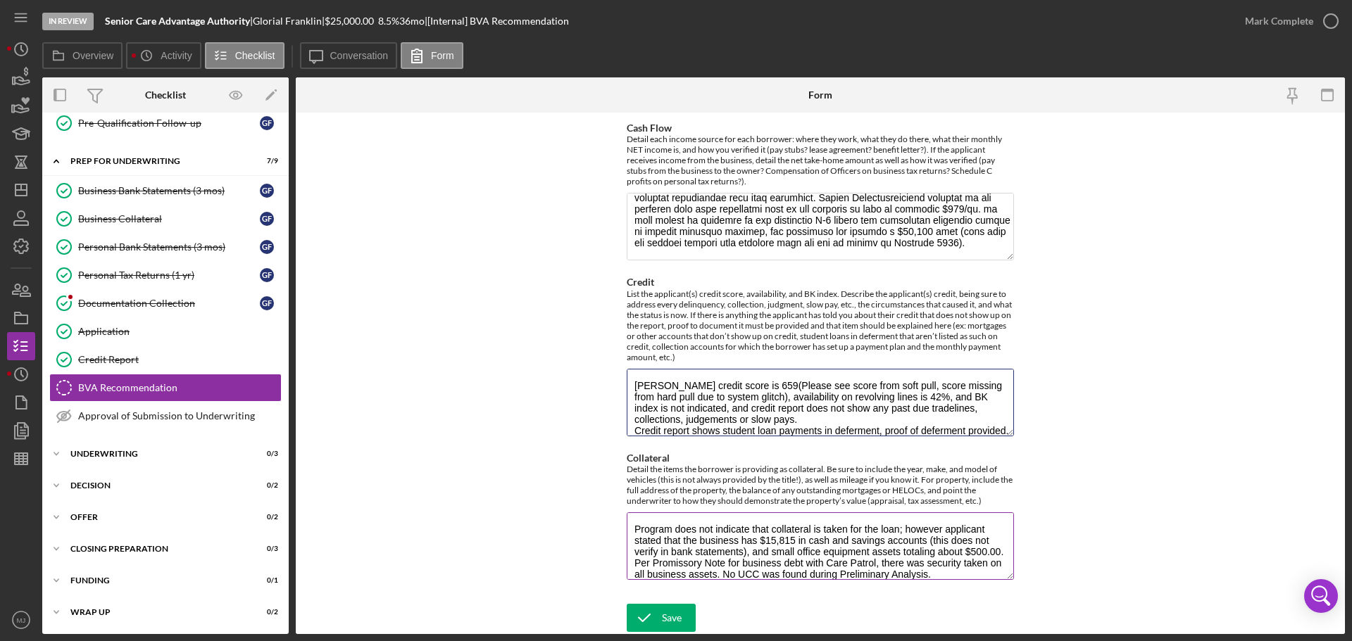
scroll to position [56, 0]
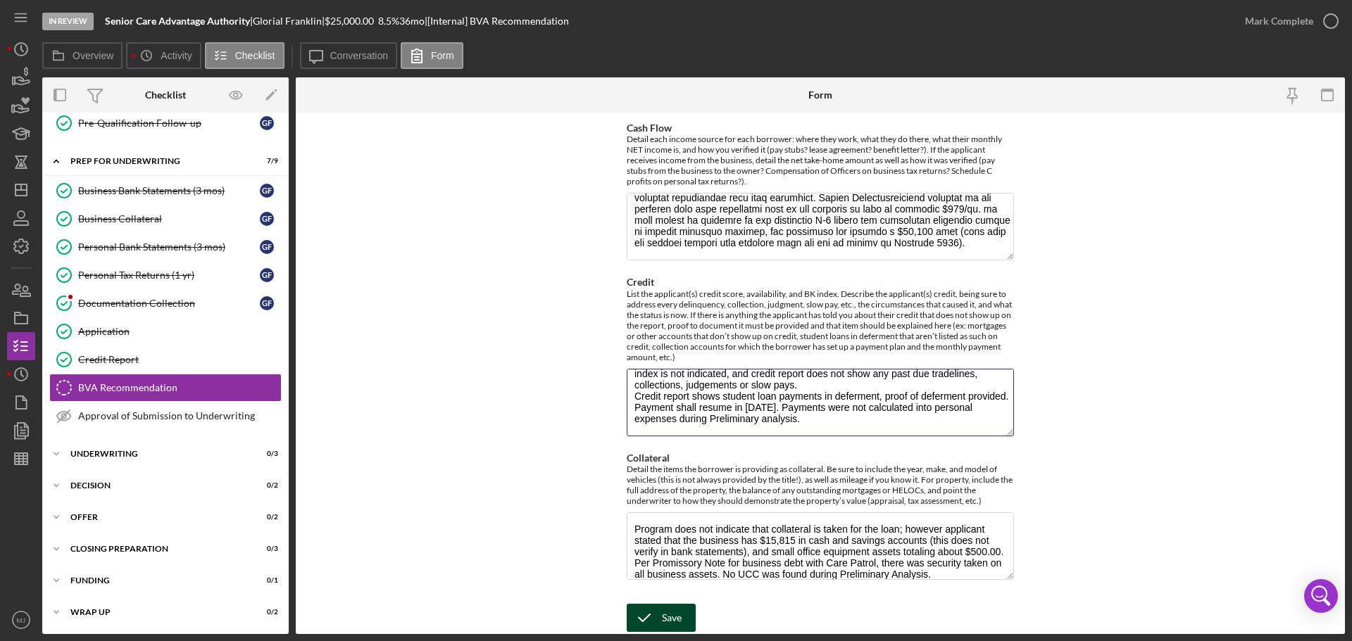
type textarea "[PERSON_NAME] credit score is 659(Please see score from soft pull, score missin…"
click at [681, 615] on button "Save" at bounding box center [661, 618] width 69 height 28
click at [120, 359] on div "Credit Report" at bounding box center [179, 359] width 203 height 11
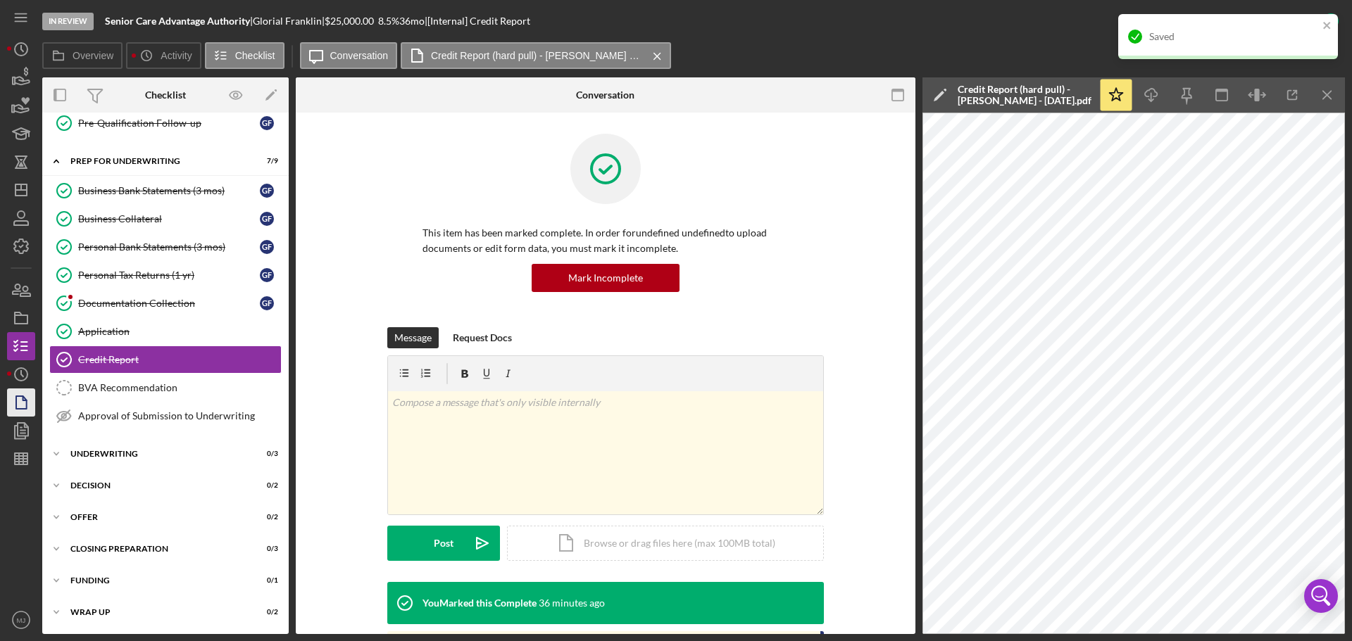
drag, startPoint x: 87, startPoint y: 389, endPoint x: 25, endPoint y: 415, distance: 66.8
click at [87, 389] on div "BVA Recommendation" at bounding box center [179, 387] width 203 height 11
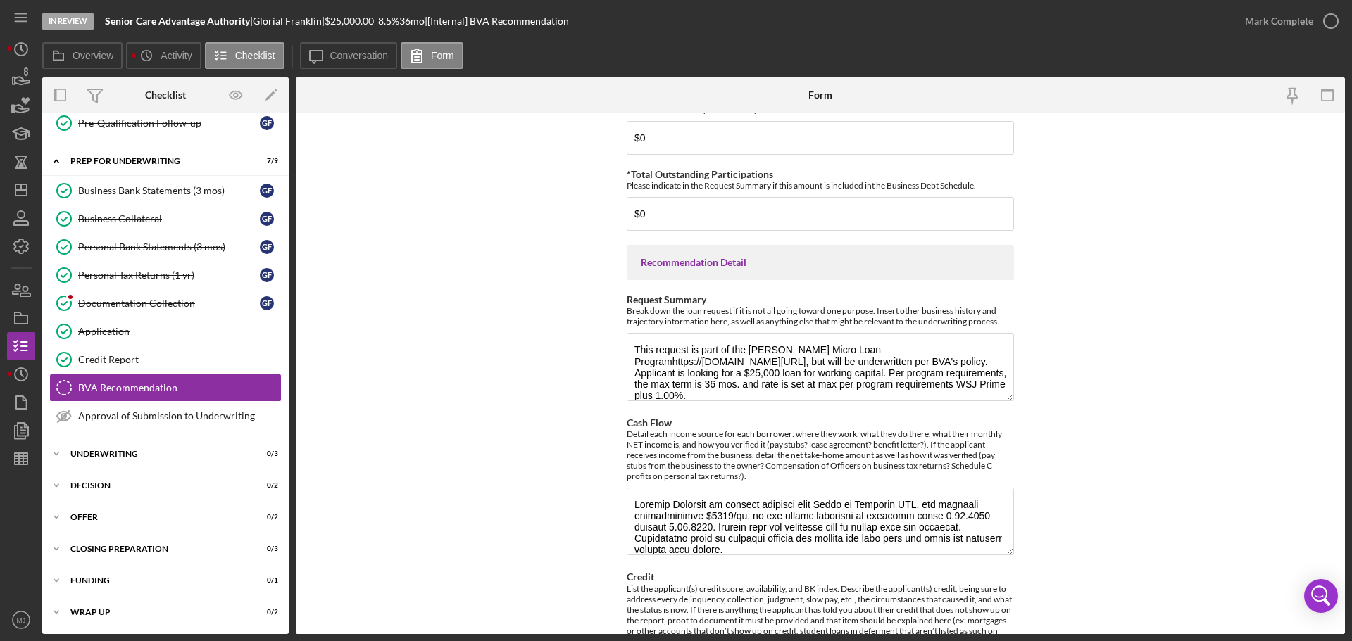
scroll to position [634, 0]
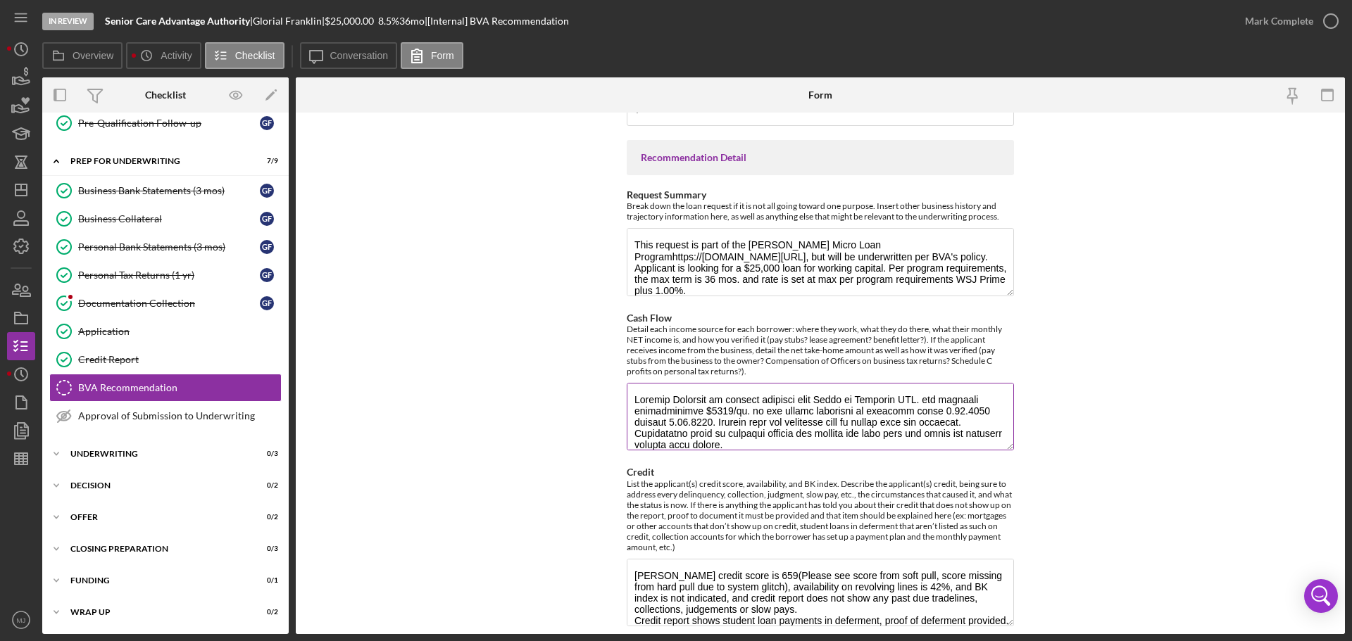
click at [927, 416] on textarea "Cash Flow" at bounding box center [820, 417] width 387 height 68
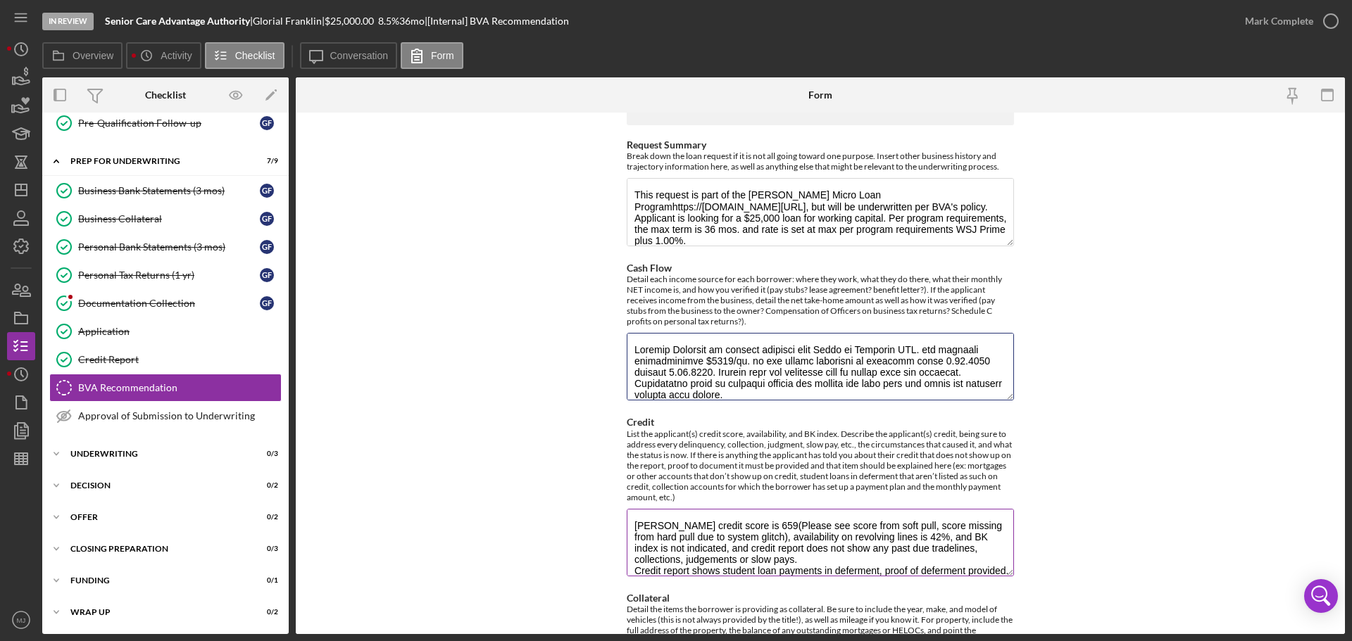
scroll to position [704, 0]
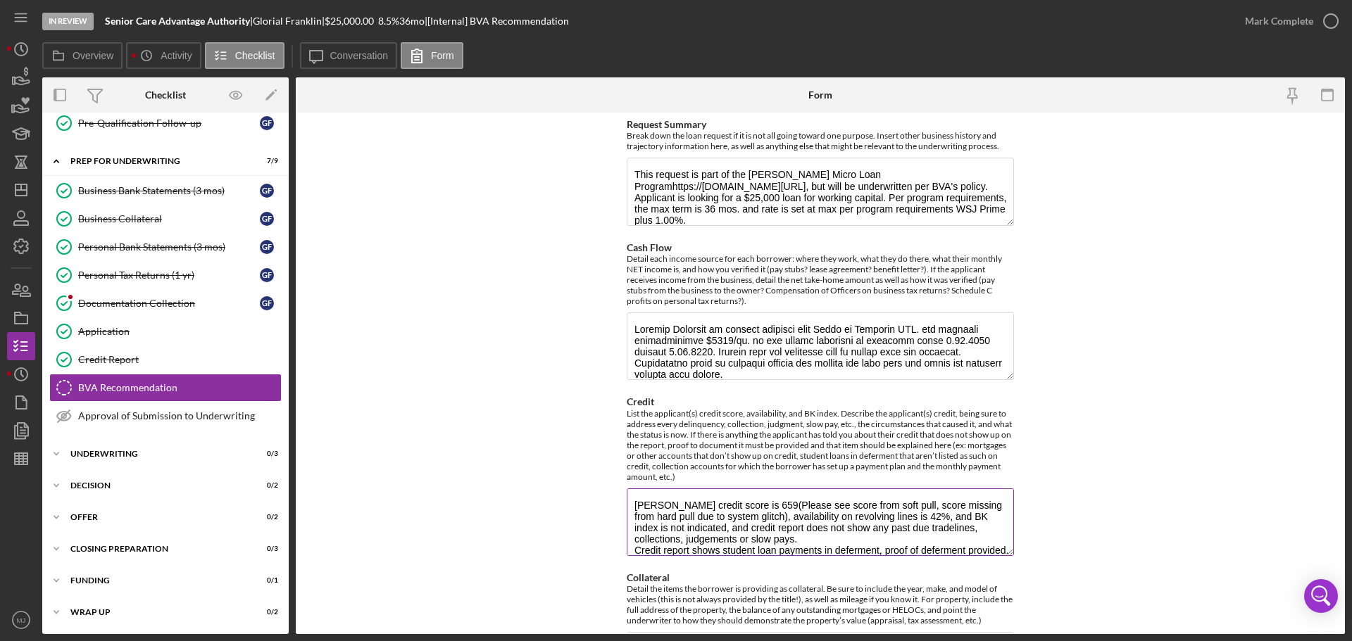
drag, startPoint x: 750, startPoint y: 529, endPoint x: 731, endPoint y: 529, distance: 19.7
click at [731, 529] on textarea "[PERSON_NAME] credit score is 659(Please see score from soft pull, score missin…" at bounding box center [820, 523] width 387 height 68
click at [746, 537] on textarea "[PERSON_NAME] credit score is 659(Please see score from soft pull, score missin…" at bounding box center [820, 523] width 387 height 68
drag, startPoint x: 755, startPoint y: 527, endPoint x: 724, endPoint y: 528, distance: 30.3
click at [724, 528] on textarea "[PERSON_NAME] credit score is 659(Please see score from soft pull, score missin…" at bounding box center [820, 523] width 387 height 68
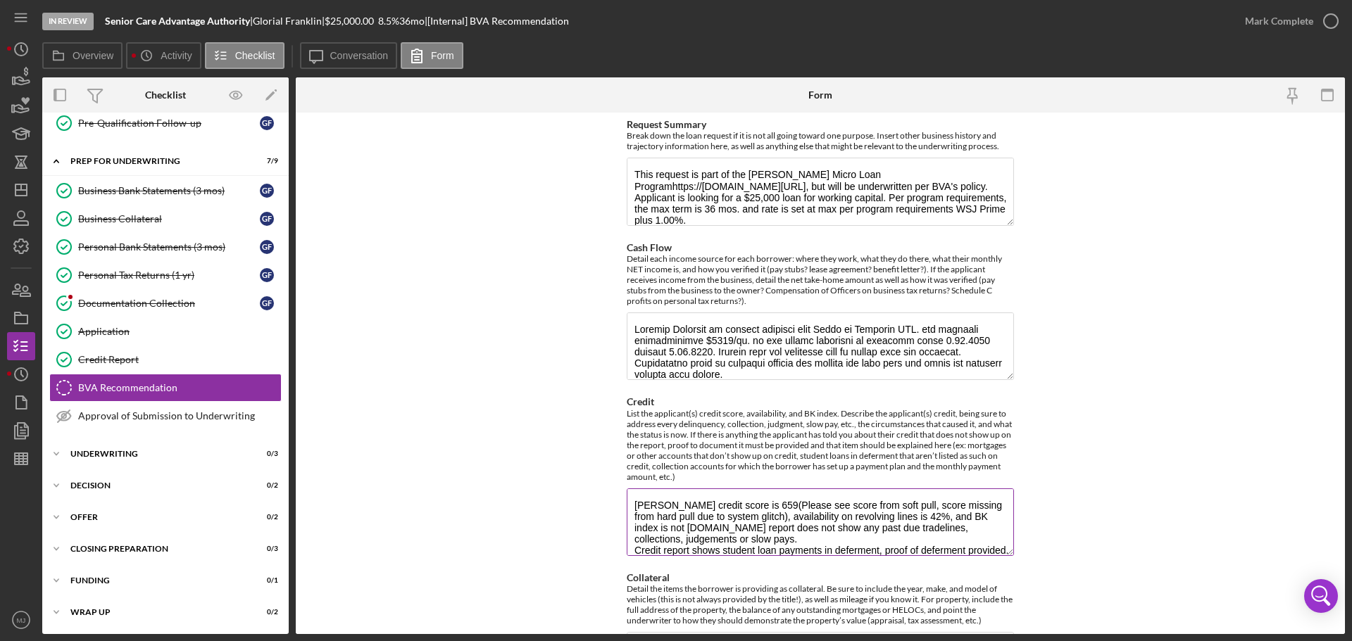
click at [724, 526] on textarea "[PERSON_NAME] credit score is 659(Please see score from soft pull, score missin…" at bounding box center [820, 523] width 387 height 68
click at [729, 524] on textarea "[PERSON_NAME] credit score is 659(Please see score from soft pull, score missin…" at bounding box center [820, 523] width 387 height 68
drag, startPoint x: 853, startPoint y: 529, endPoint x: 920, endPoint y: 536, distance: 67.9
click at [920, 536] on textarea "[PERSON_NAME] credit score is 659(Please see score from soft pull, score missin…" at bounding box center [820, 523] width 387 height 68
click at [854, 528] on textarea "[PERSON_NAME] credit score is 659(Please see score from soft pull, score missin…" at bounding box center [820, 523] width 387 height 68
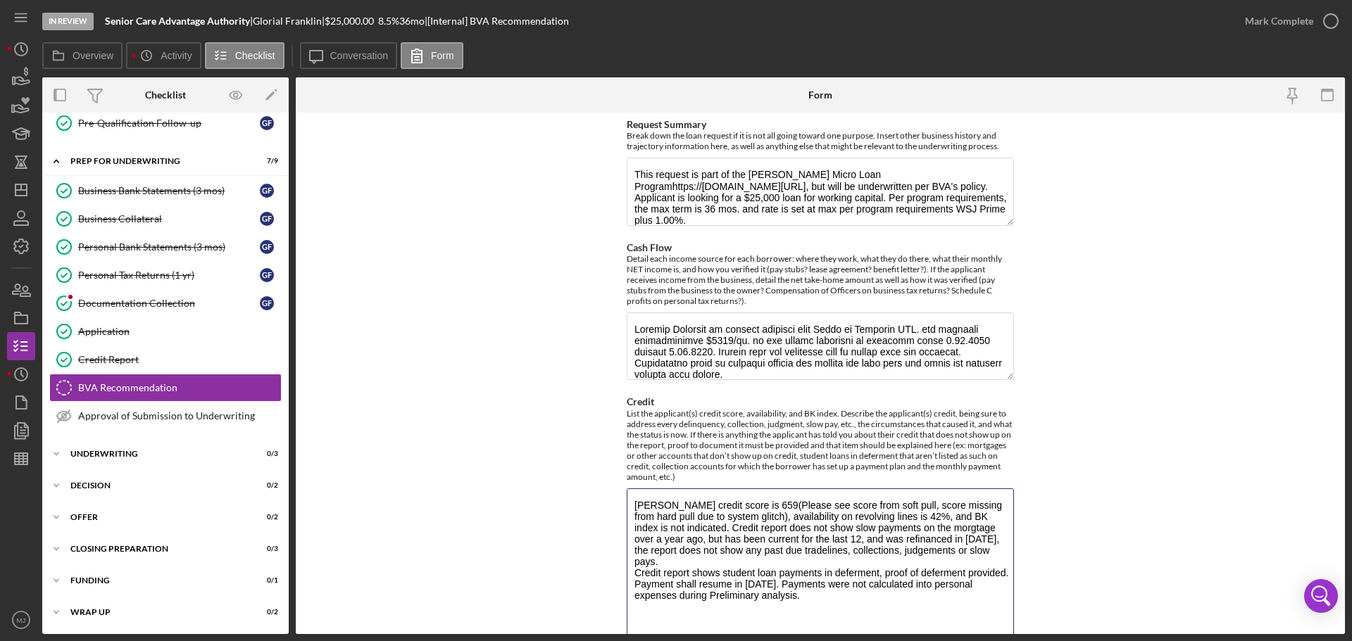
scroll to position [0, 0]
drag, startPoint x: 1009, startPoint y: 551, endPoint x: 1012, endPoint y: 643, distance: 92.3
click at [1012, 641] on html "In Review Senior Care Advantage Authority | [PERSON_NAME] | $25,000.00 8.5 % 36…" at bounding box center [676, 320] width 1352 height 641
click at [985, 526] on textarea "[PERSON_NAME] credit score is 659(Please see score from soft pull, score missin…" at bounding box center [820, 569] width 387 height 161
drag, startPoint x: 723, startPoint y: 572, endPoint x: 621, endPoint y: 575, distance: 102.1
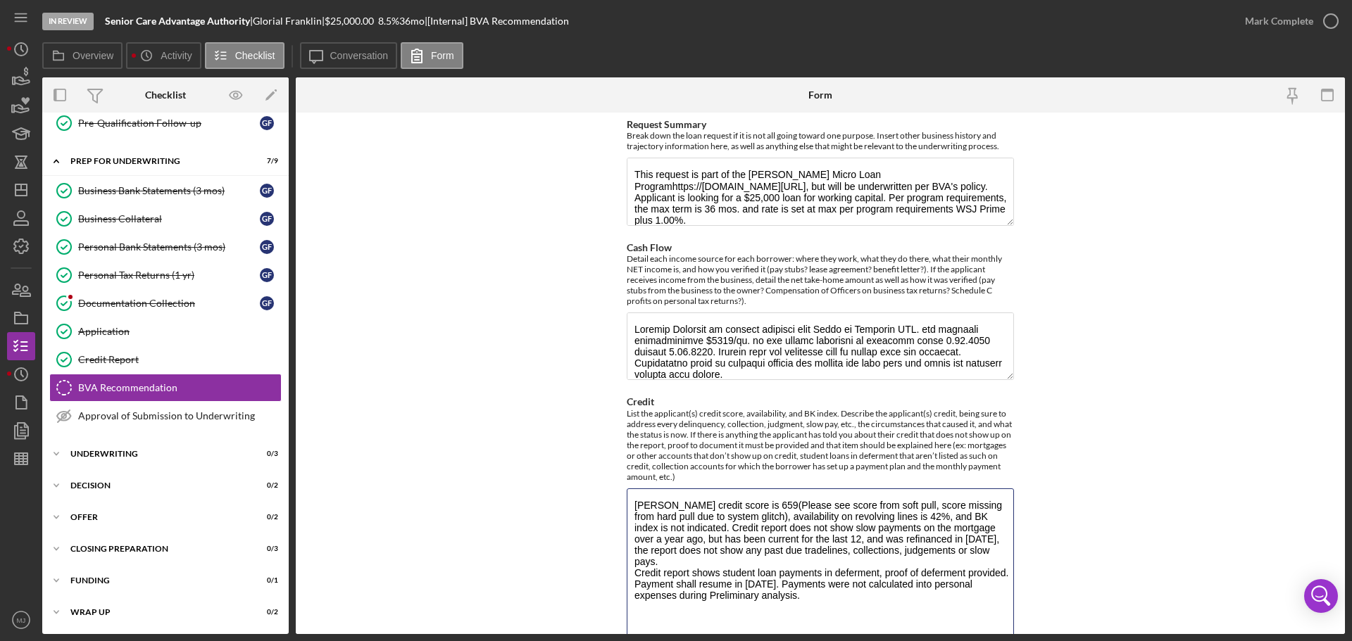
click at [621, 575] on form "LOAN OFFICER RECOMMENDATION Loan Amount $25,000 BVA Commitment/Closing Fee $0 B…" at bounding box center [820, 374] width 1049 height 522
click at [731, 571] on textarea "[PERSON_NAME] credit score is 659(Please see score from soft pull, score missin…" at bounding box center [820, 569] width 387 height 161
click at [819, 602] on textarea "[PERSON_NAME] credit score is 659(Please see score from soft pull, score missin…" at bounding box center [820, 569] width 387 height 161
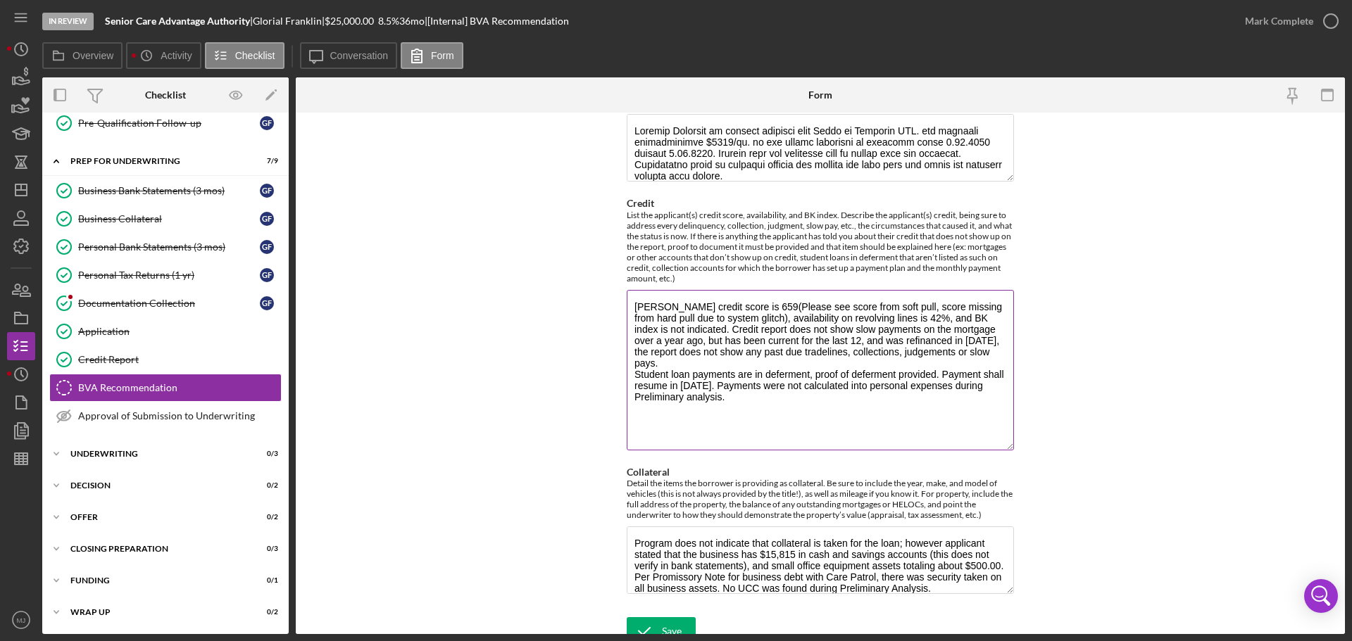
scroll to position [916, 0]
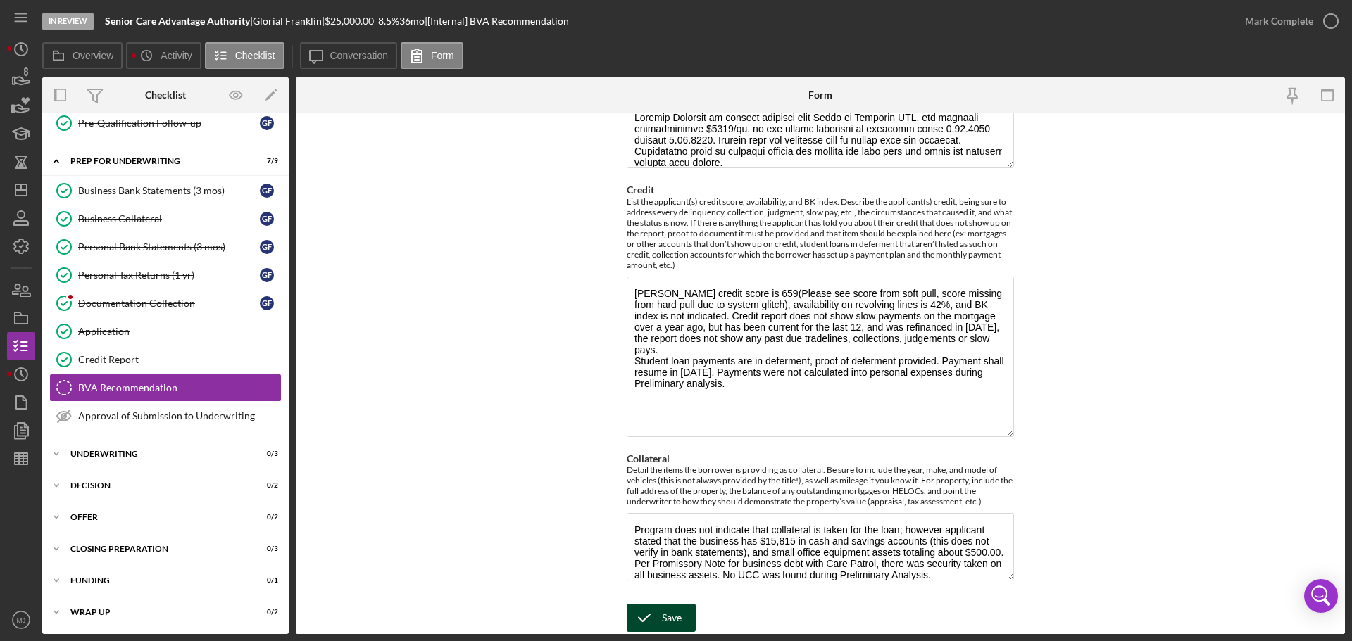
click at [681, 621] on button "Save" at bounding box center [661, 618] width 69 height 28
click at [702, 328] on textarea "[PERSON_NAME] credit score is 659(Please see score from soft pull, score missin…" at bounding box center [820, 357] width 387 height 161
type textarea "[PERSON_NAME] credit score is 659(Please see score from soft pull, score missin…"
click at [1077, 358] on form "LOAN OFFICER RECOMMENDATION Loan Amount $25,000 BVA Commitment/Closing Fee $0 B…" at bounding box center [820, 374] width 1049 height 522
click at [771, 465] on div "Detail the items the borrower is providing as collateral. Be sure to include th…" at bounding box center [820, 486] width 387 height 42
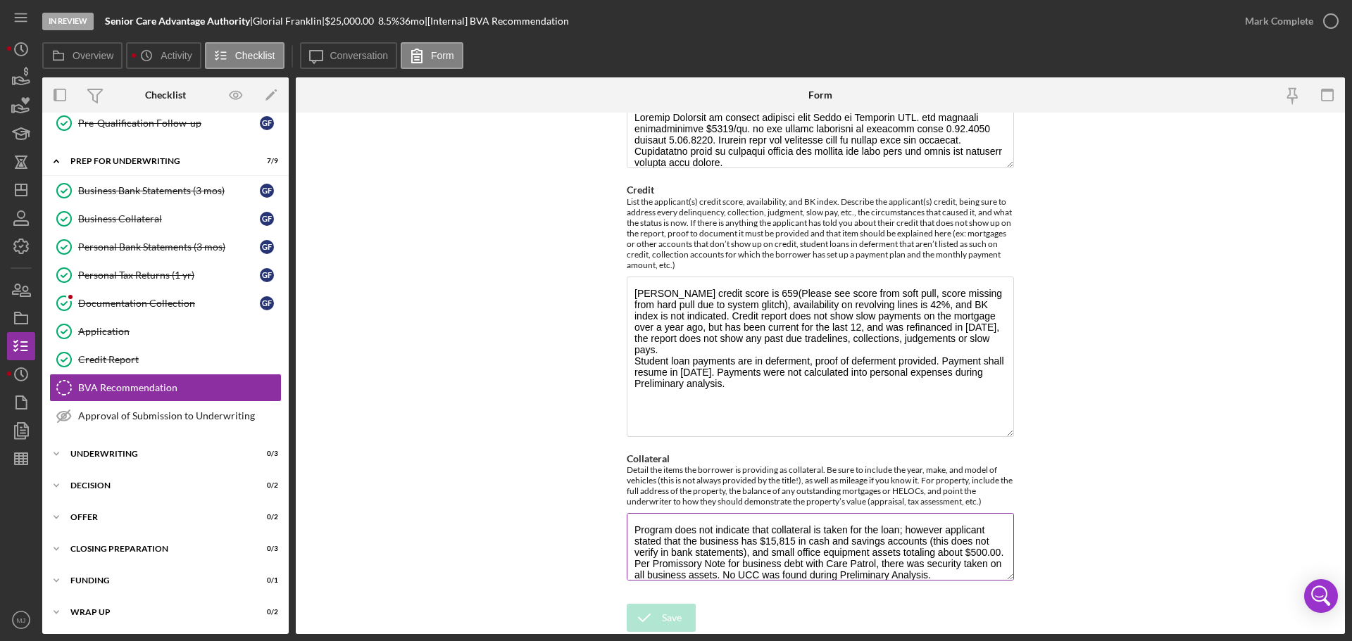
click at [694, 555] on textarea "Program does not indicate that collateral is taken for the loan; however applic…" at bounding box center [820, 547] width 387 height 68
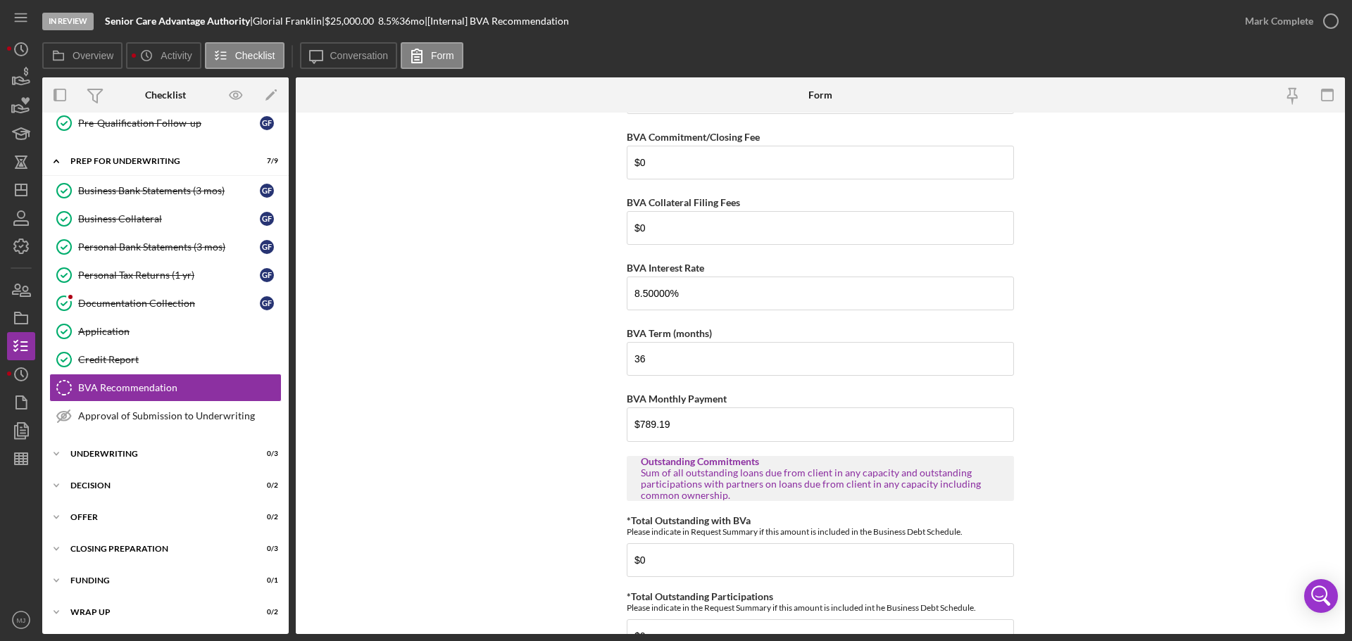
scroll to position [0, 0]
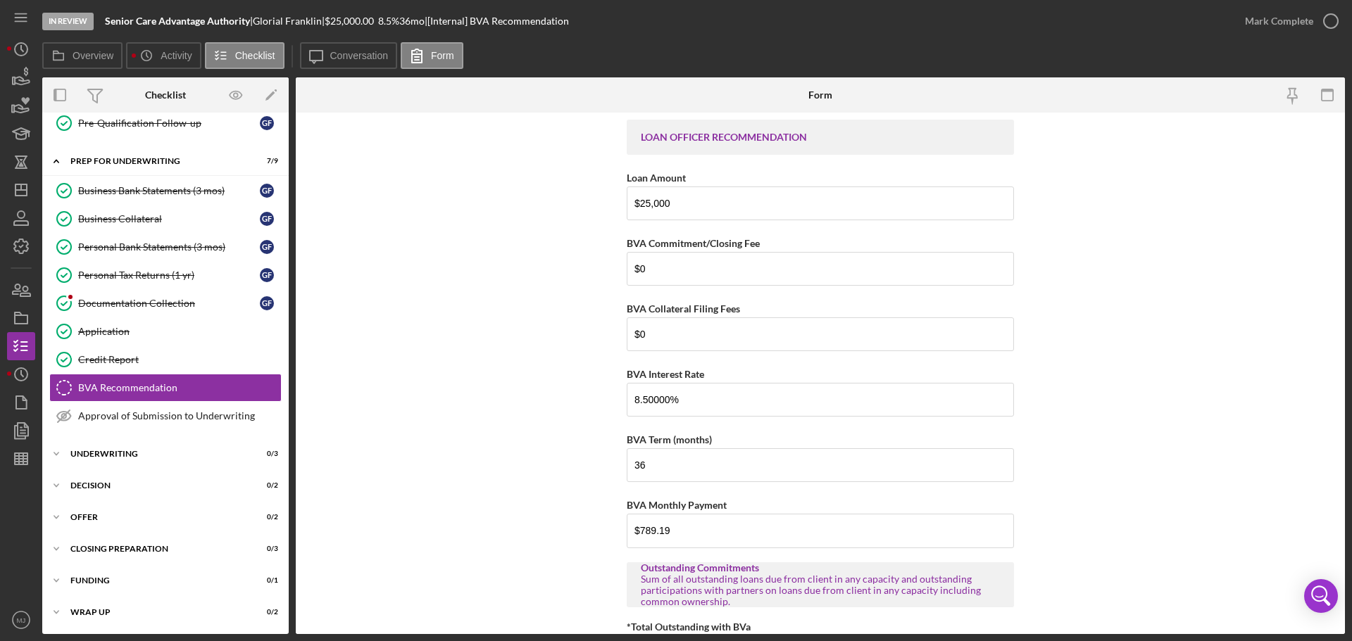
click at [354, 405] on form "LOAN OFFICER RECOMMENDATION Loan Amount $25,000 BVA Commitment/Closing Fee $0 B…" at bounding box center [820, 374] width 1049 height 522
click at [153, 391] on div "BVA Recommendation" at bounding box center [179, 387] width 203 height 11
click at [1302, 26] on div "Mark Complete" at bounding box center [1279, 21] width 68 height 28
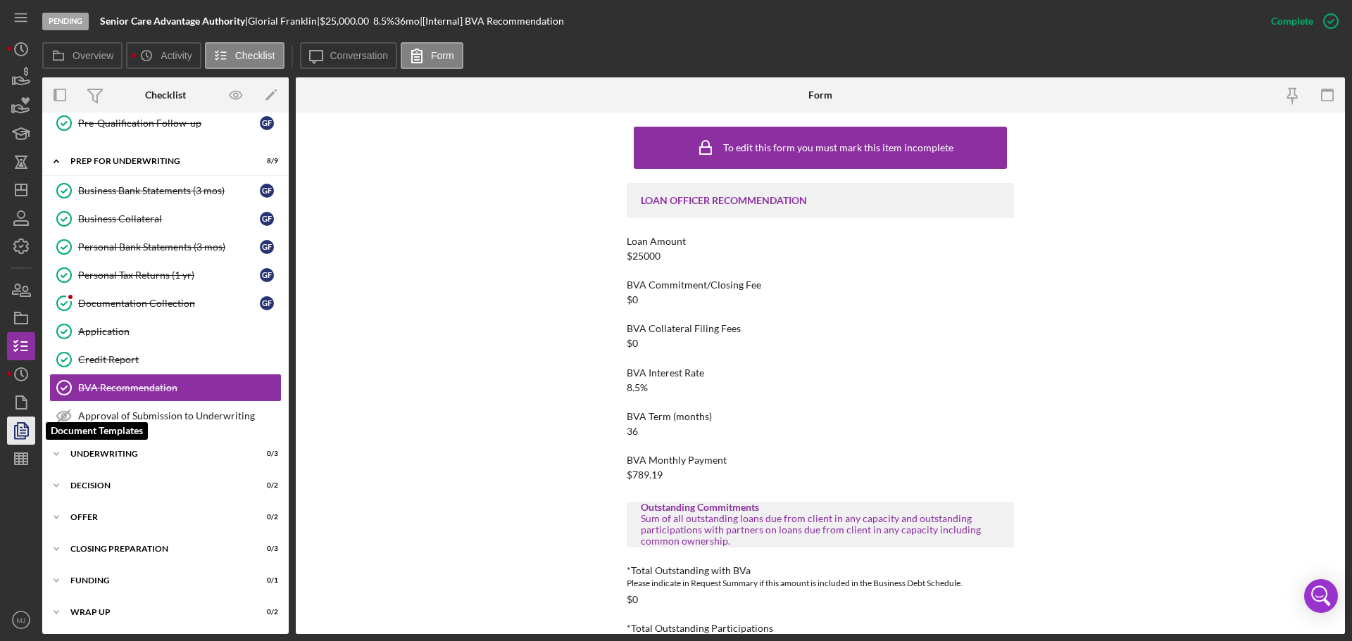
click at [15, 439] on polyline "button" at bounding box center [20, 432] width 11 height 13
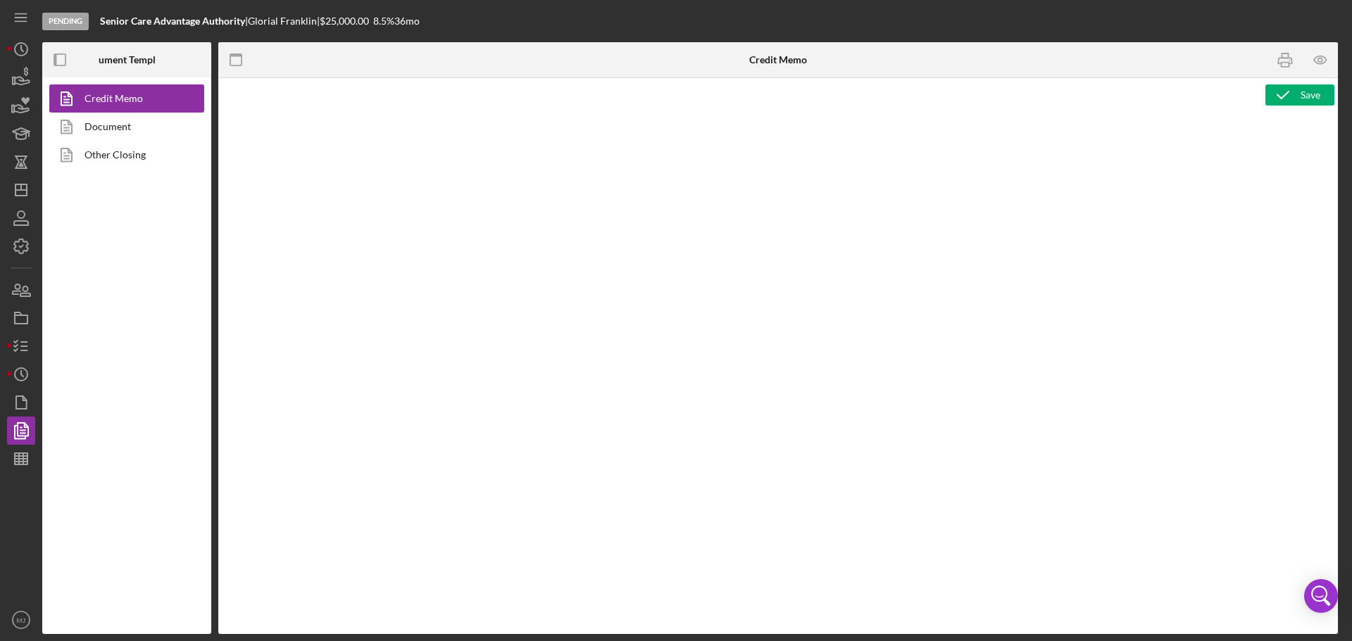
type textarea "<p><span style="text-decoration: underline;"><strong>Final Recommendation</stro…"
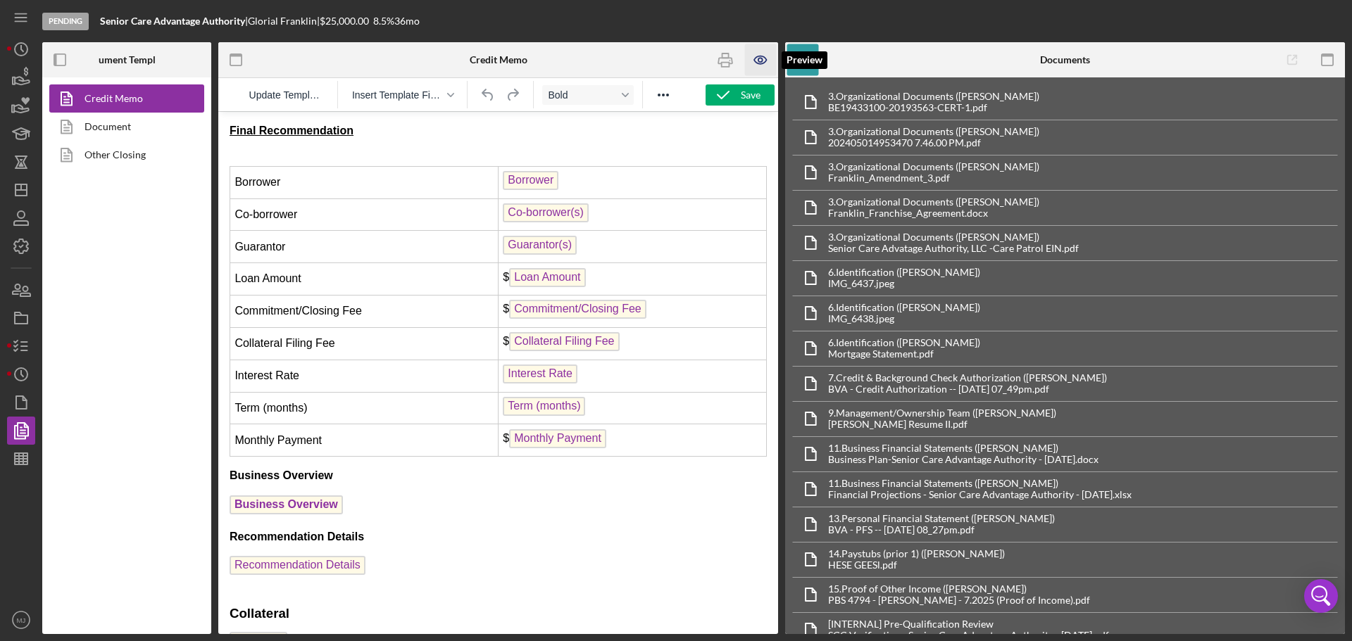
click at [753, 52] on icon "button" at bounding box center [761, 60] width 32 height 32
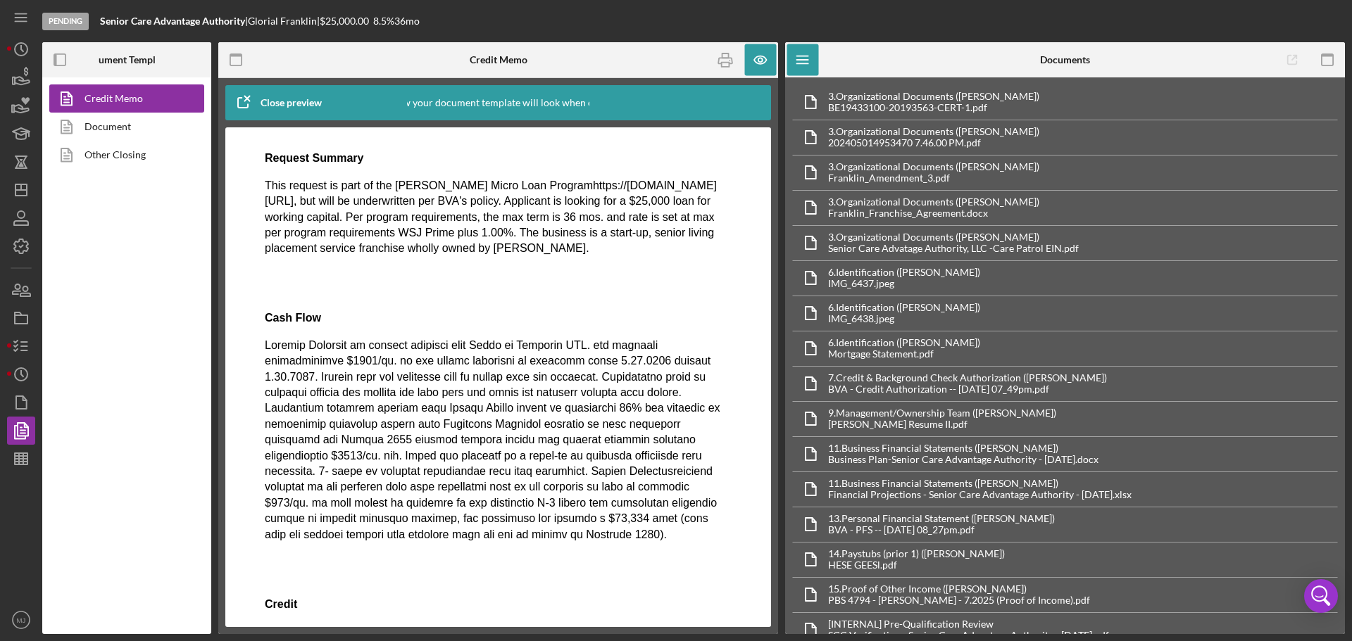
scroll to position [2112, 0]
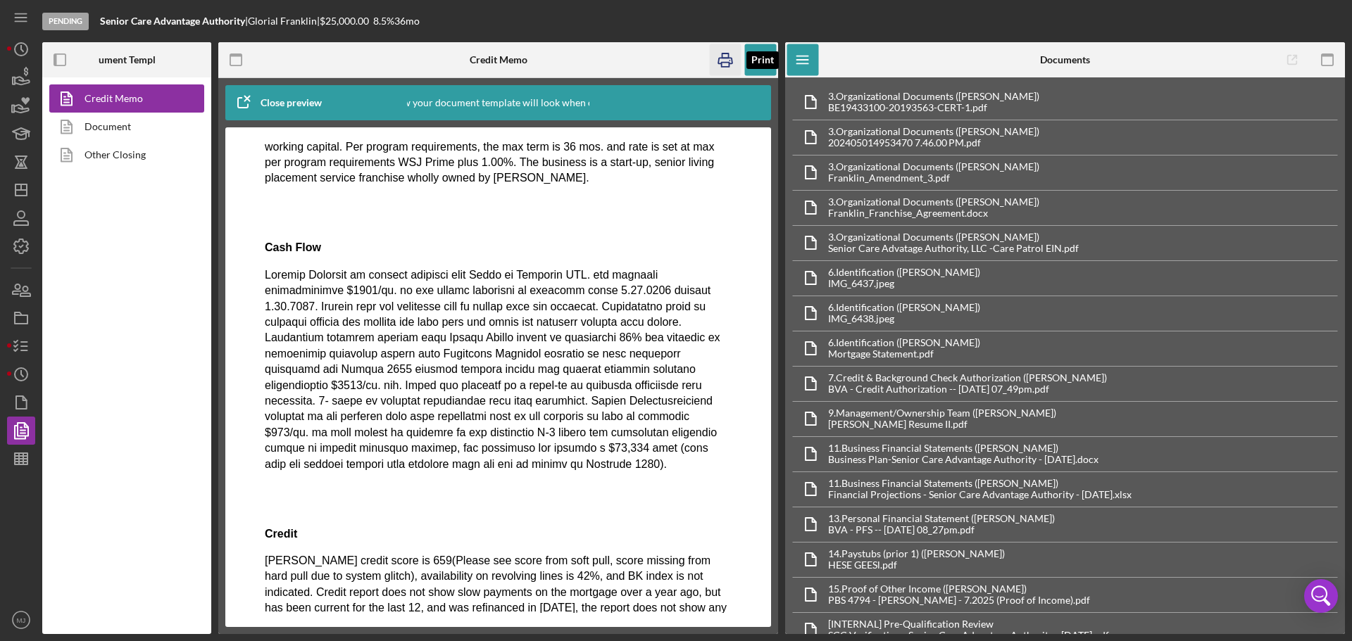
click at [726, 53] on icon "button" at bounding box center [726, 60] width 32 height 32
click at [18, 339] on icon "button" at bounding box center [21, 346] width 35 height 35
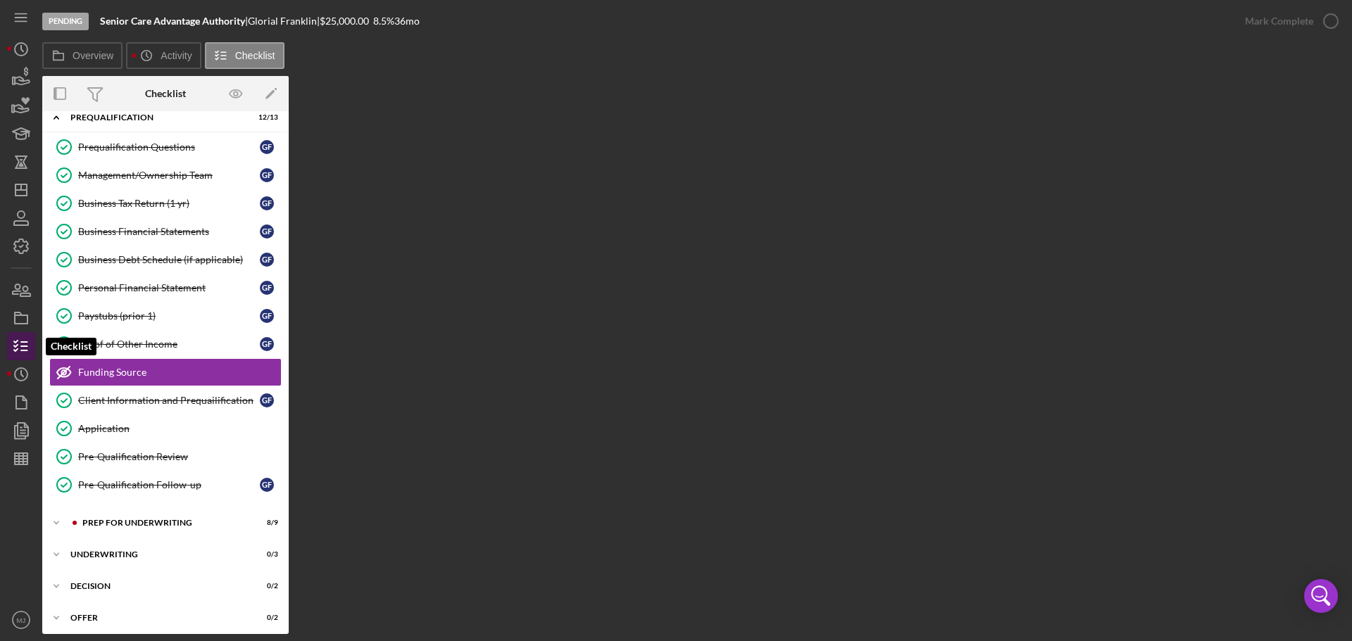
scroll to position [78, 0]
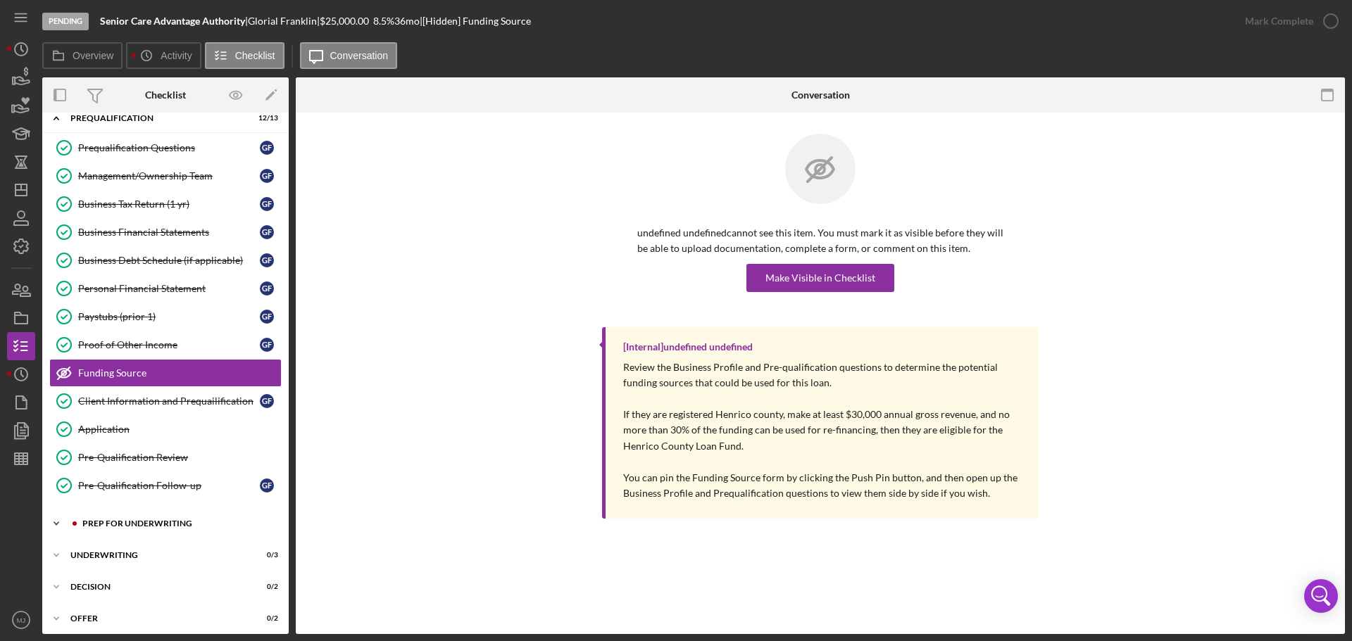
click at [128, 522] on div "Prep for Underwriting" at bounding box center [176, 524] width 189 height 8
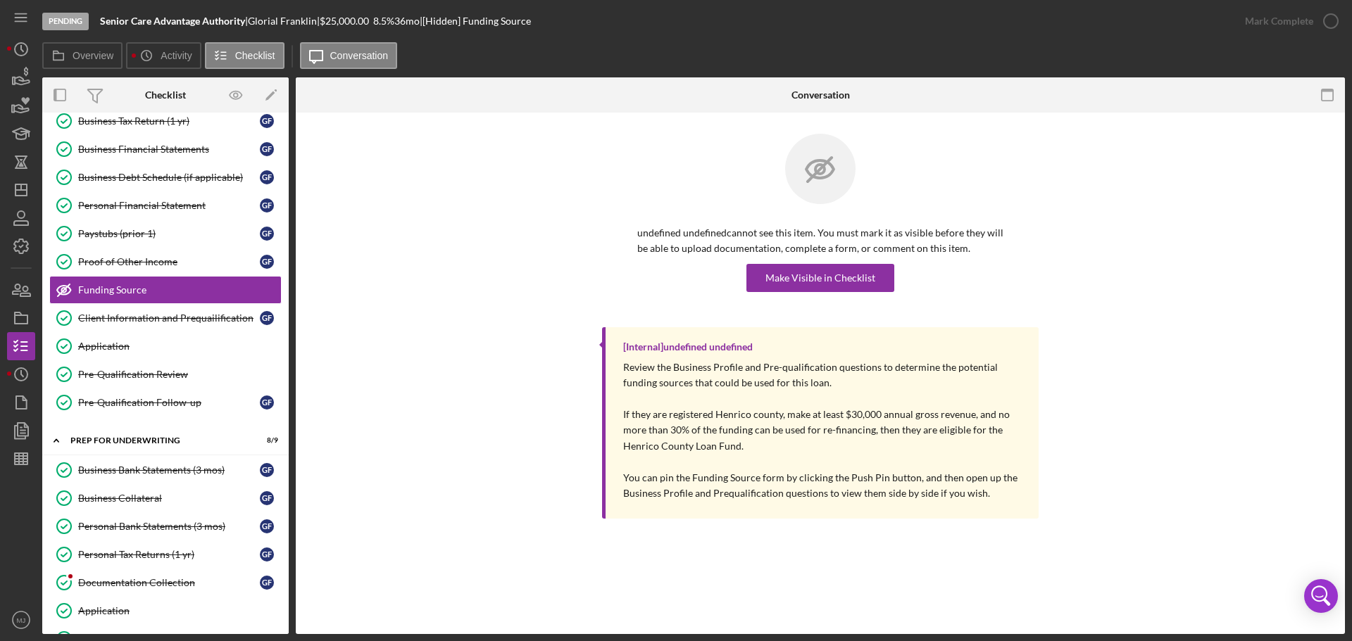
scroll to position [360, 0]
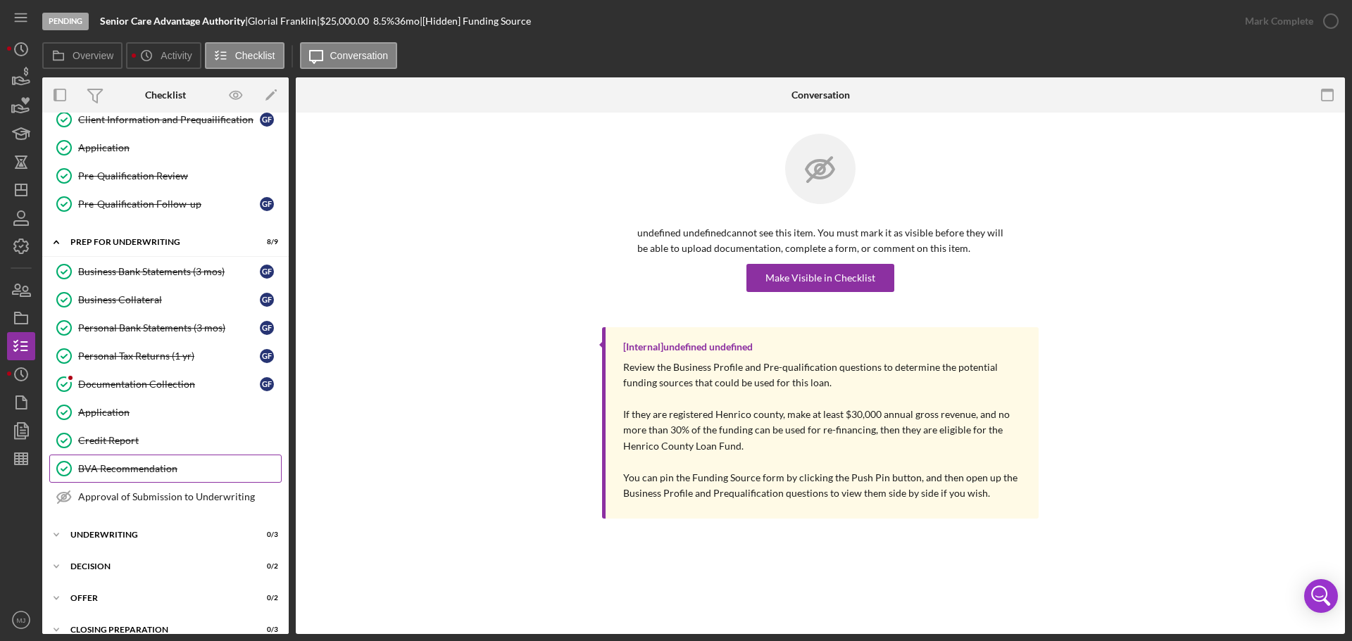
click at [102, 465] on div "BVA Recommendation" at bounding box center [179, 468] width 203 height 11
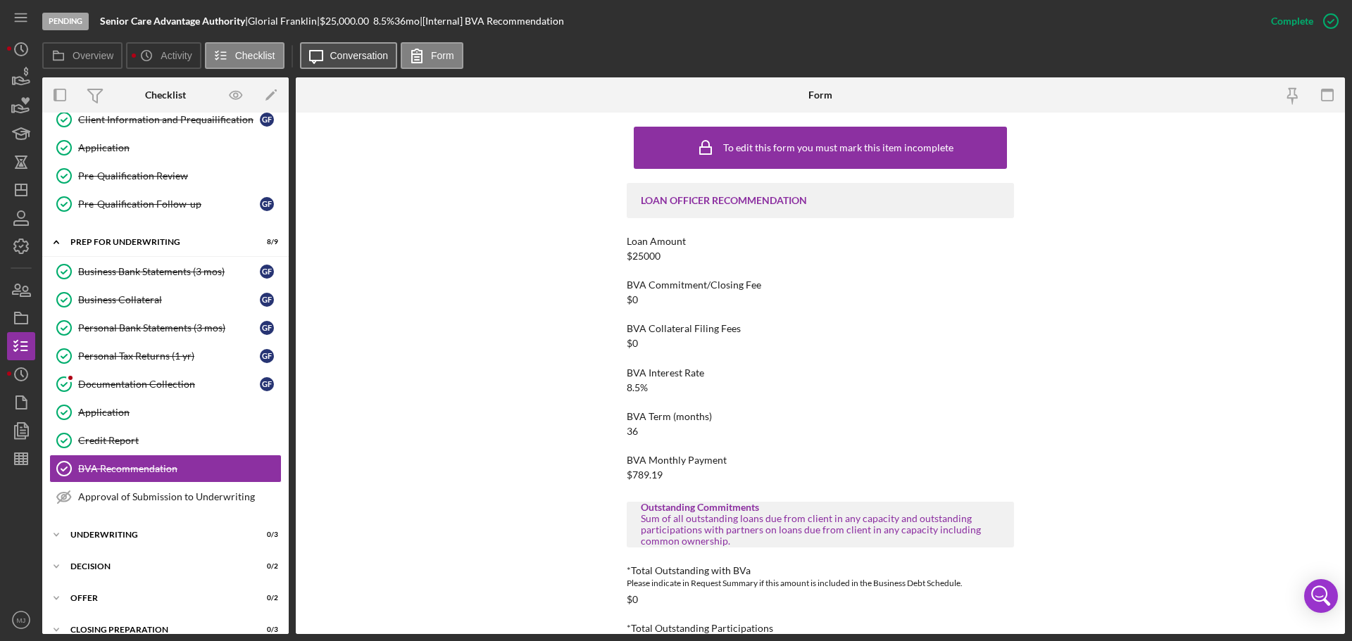
click at [322, 46] on icon "Icon/Message" at bounding box center [315, 55] width 35 height 35
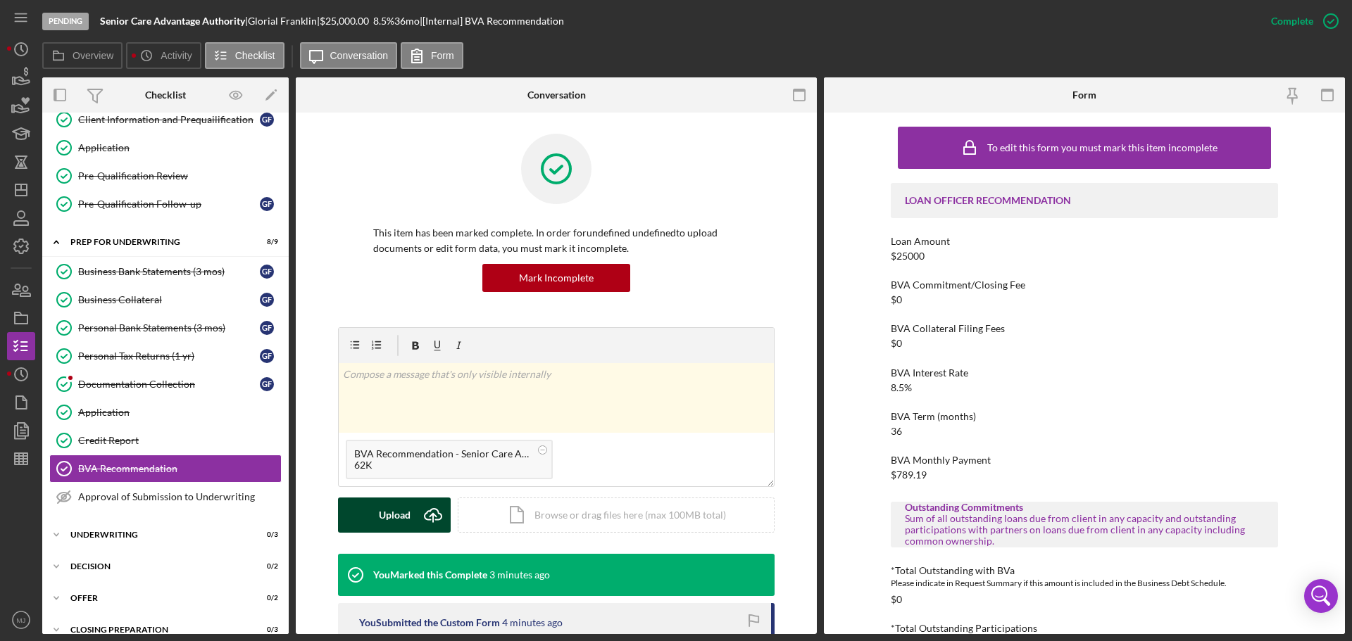
click at [386, 511] on div "Upload" at bounding box center [395, 515] width 32 height 35
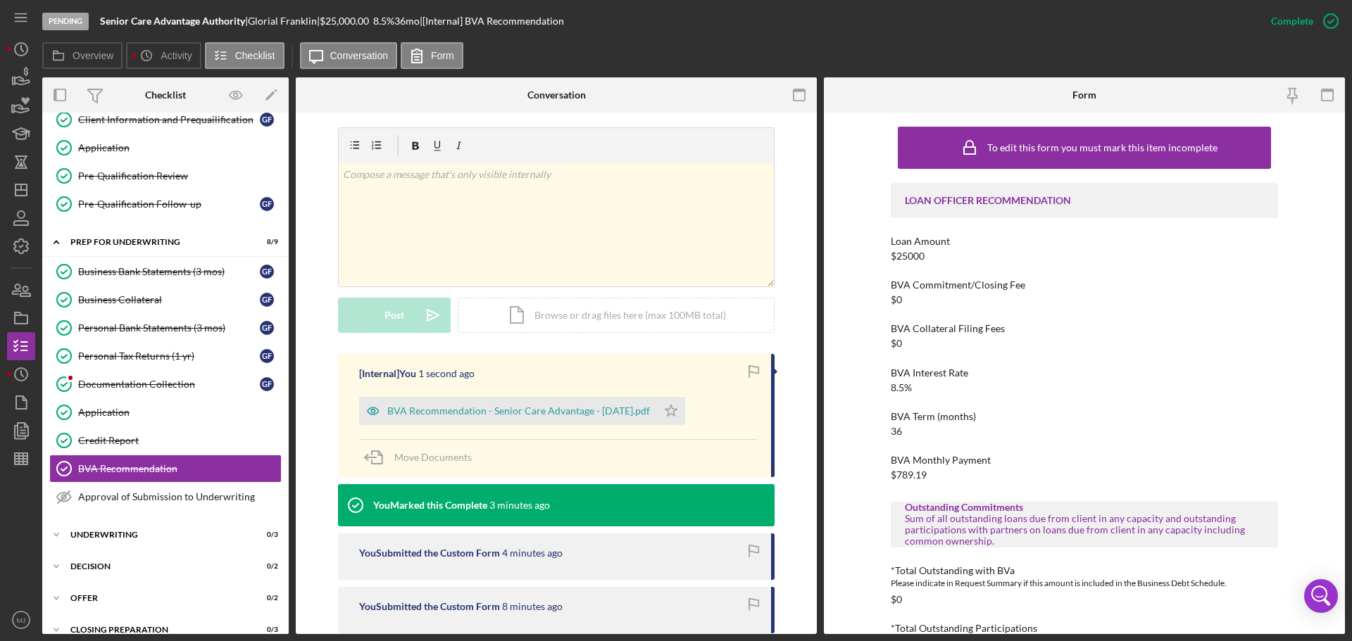
scroll to position [211, 0]
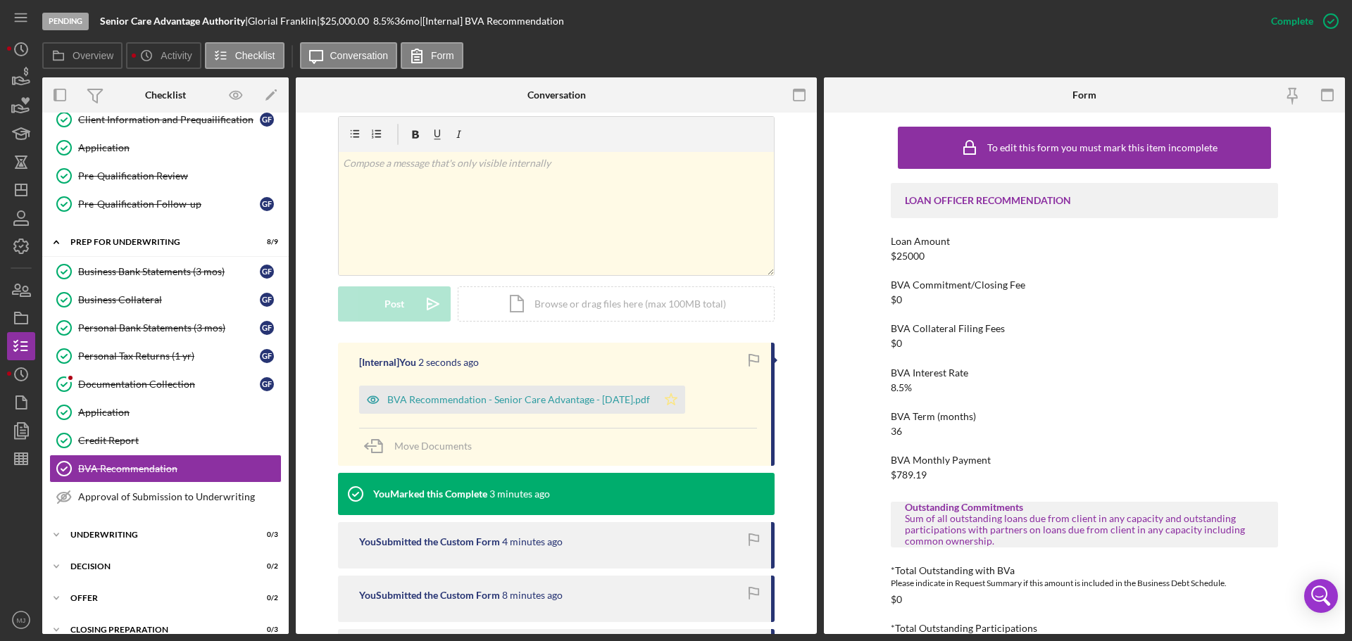
click at [677, 400] on icon "Icon/Star" at bounding box center [671, 400] width 28 height 28
click at [175, 486] on link "Approval of Submission to Underwriting Approval of Submission to Underwriting" at bounding box center [165, 497] width 232 height 28
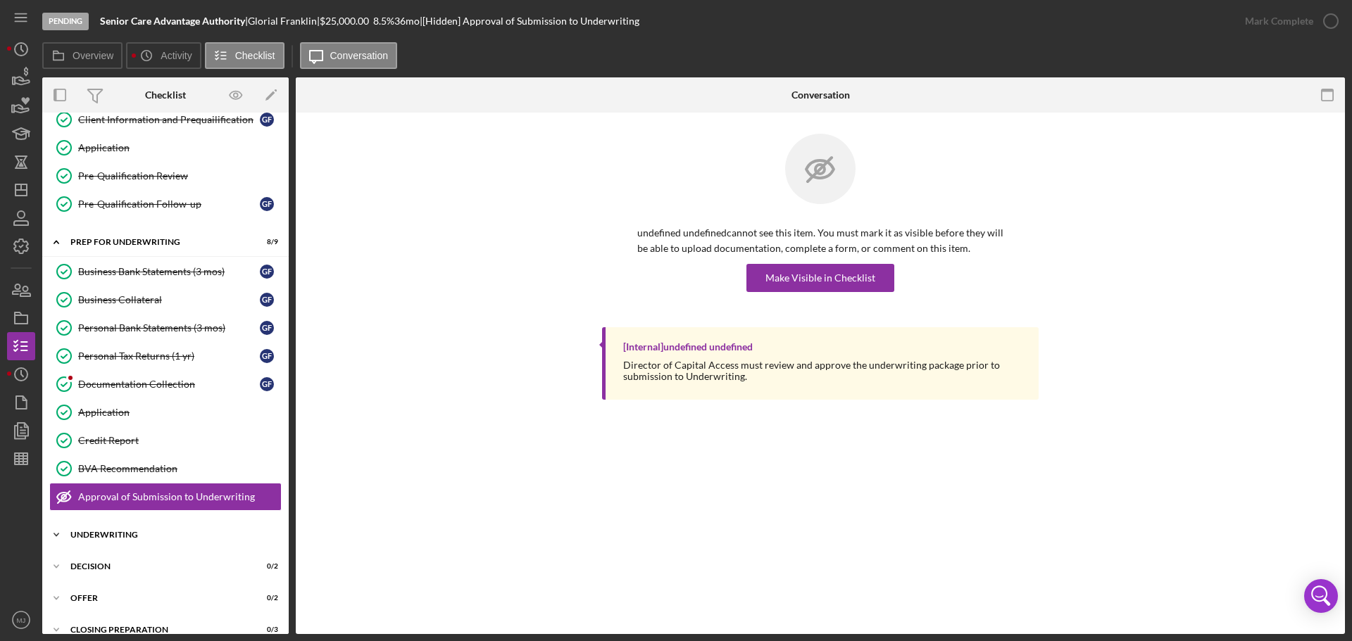
click at [108, 529] on div "Icon/Expander Underwriting 0 / 3" at bounding box center [165, 535] width 246 height 28
click at [108, 552] on div "Icon/Expander Underwriting 0 / 3 Underwriter Follow Up Underwriter Follow Up Cl…" at bounding box center [165, 582] width 246 height 120
click at [120, 469] on div "BVA Recommendation" at bounding box center [179, 468] width 203 height 11
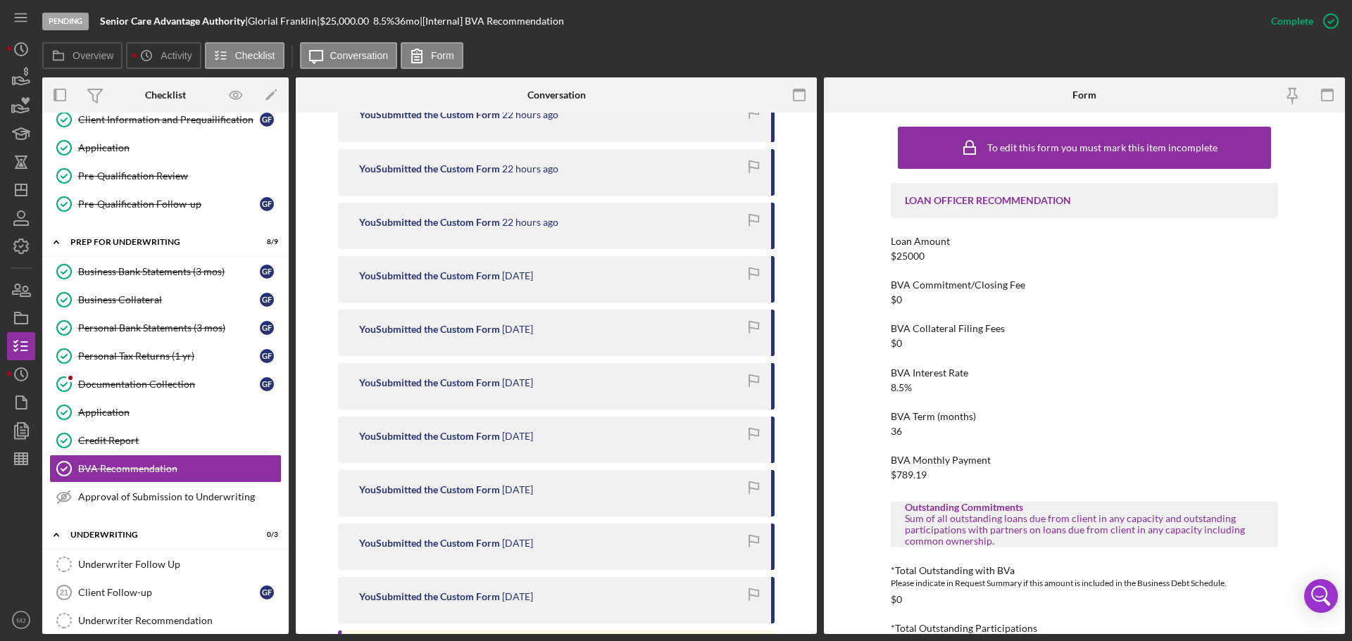
scroll to position [1026, 0]
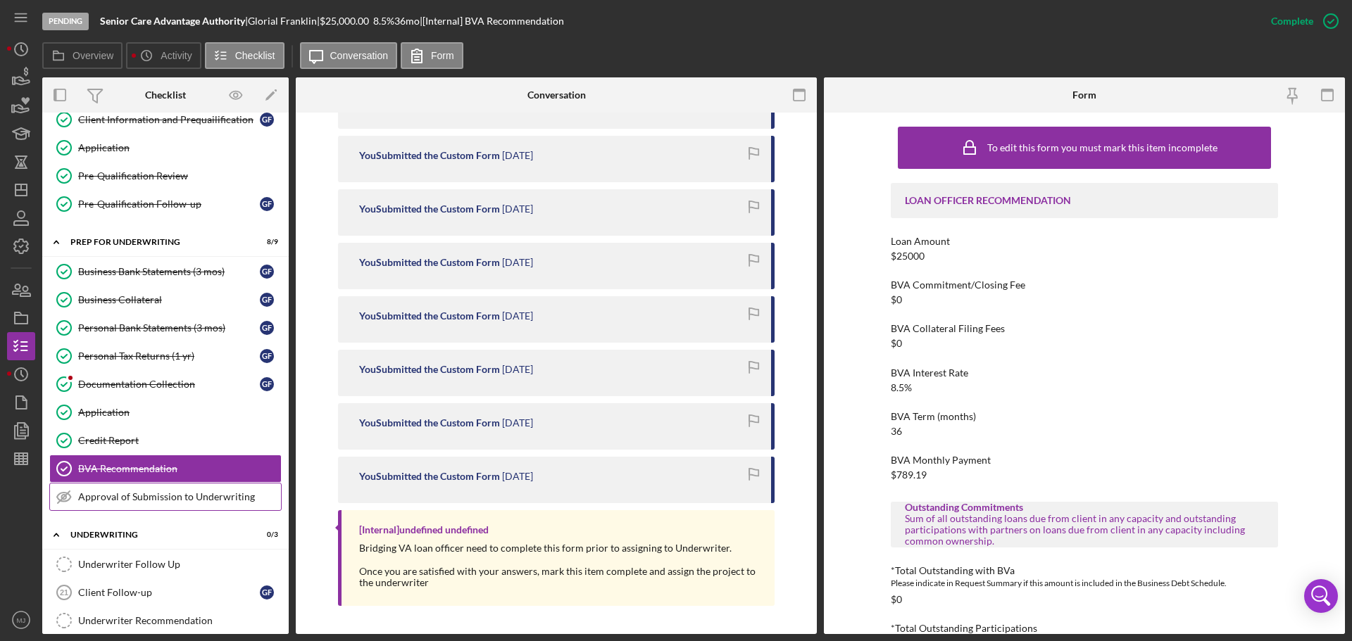
click at [165, 500] on div "Approval of Submission to Underwriting" at bounding box center [179, 496] width 203 height 11
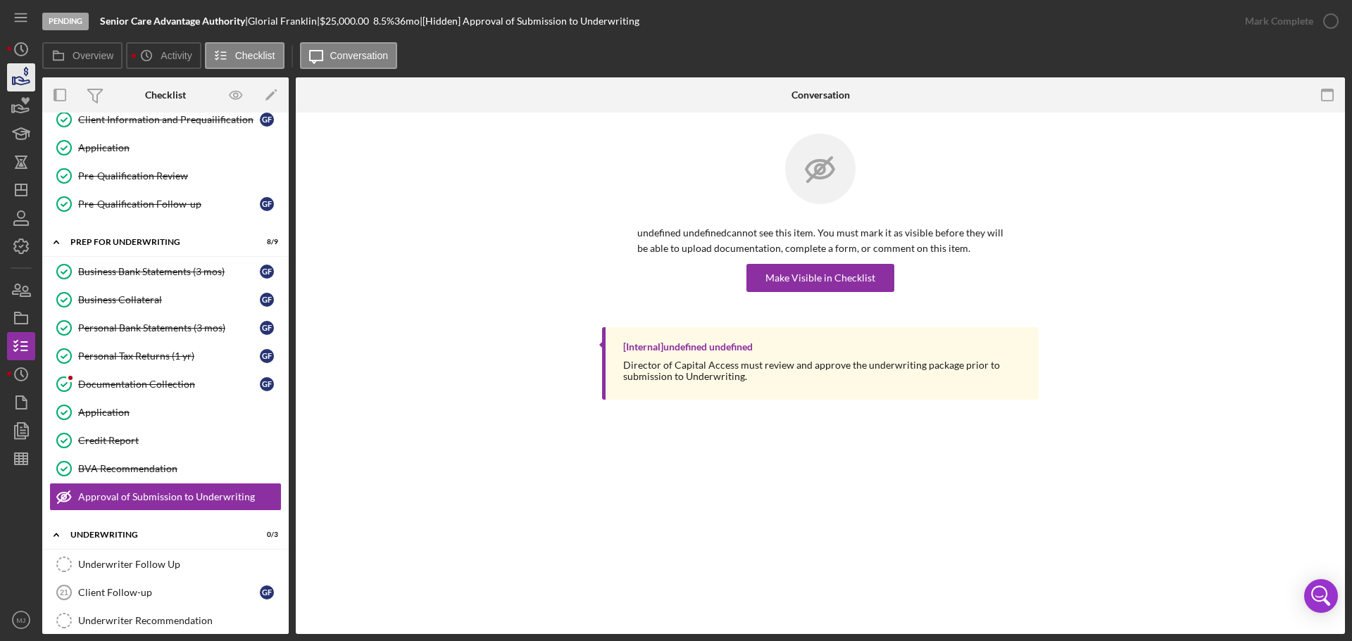
scroll to position [360, 0]
click at [146, 469] on div "BVA Recommendation" at bounding box center [179, 468] width 203 height 11
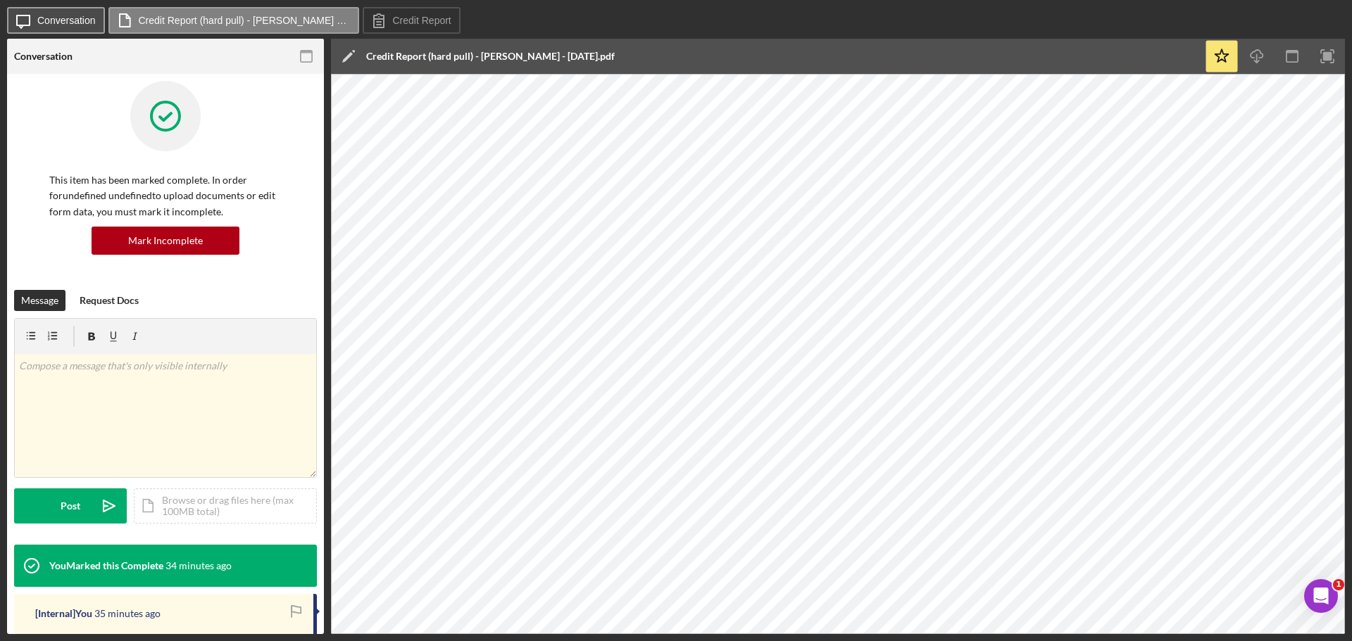
click at [56, 13] on button "Icon/Message Conversation" at bounding box center [56, 20] width 98 height 27
